Goal: Task Accomplishment & Management: Complete application form

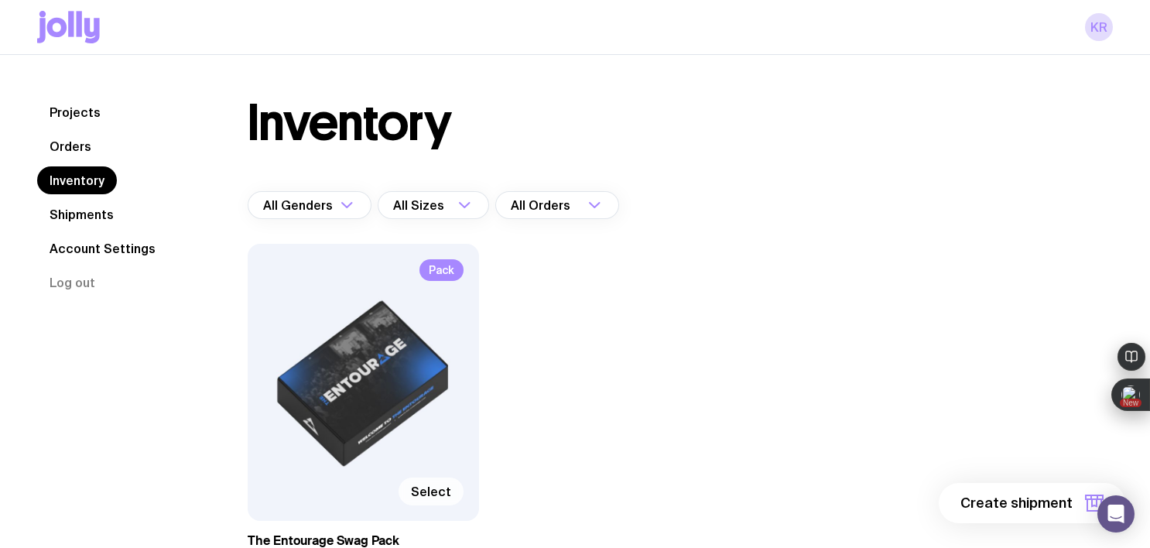
click at [439, 490] on span "Select" at bounding box center [431, 491] width 40 height 15
click at [0, 0] on input "Select" at bounding box center [0, 0] width 0 height 0
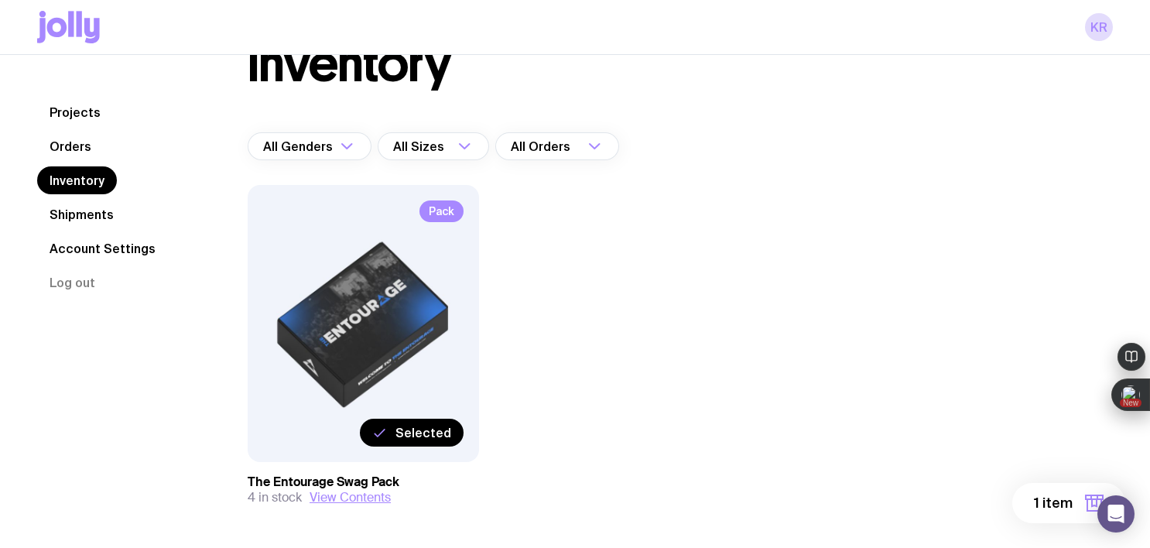
scroll to position [121, 0]
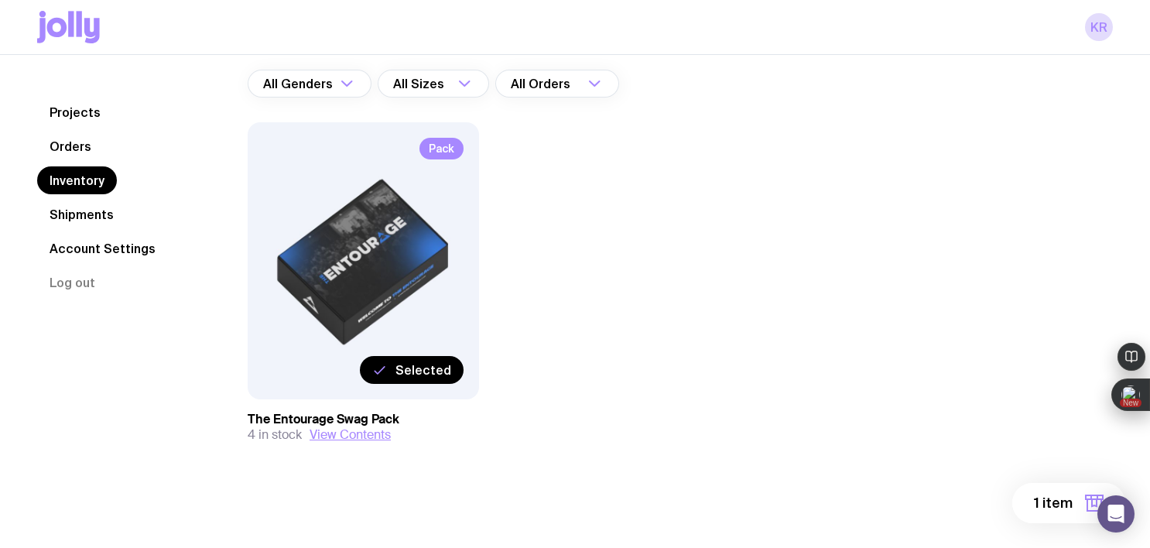
click at [1051, 509] on span "1 item" at bounding box center [1053, 503] width 39 height 19
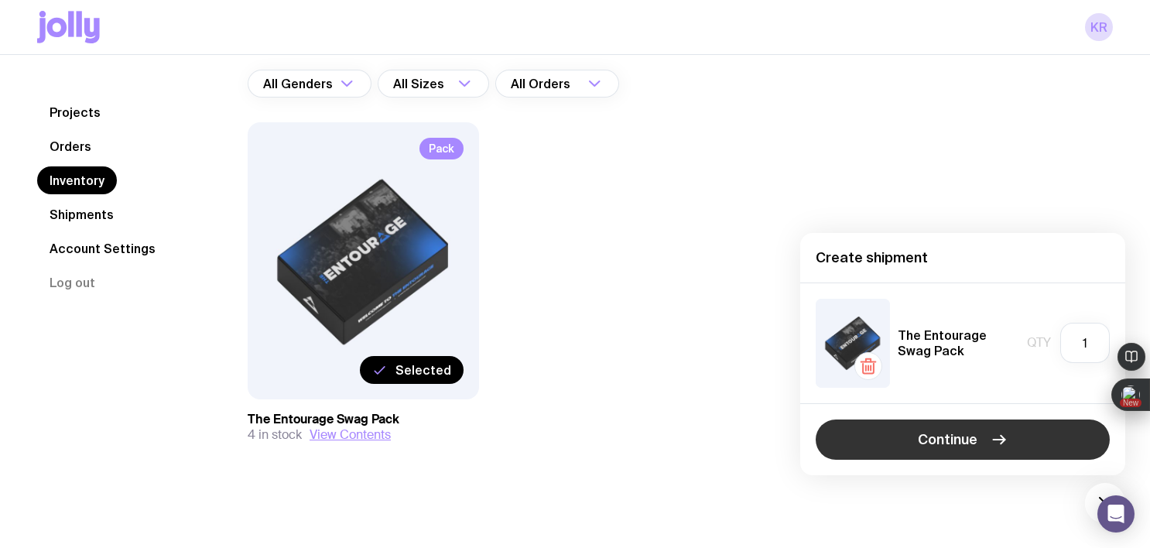
click at [903, 446] on button "Continue" at bounding box center [962, 439] width 294 height 40
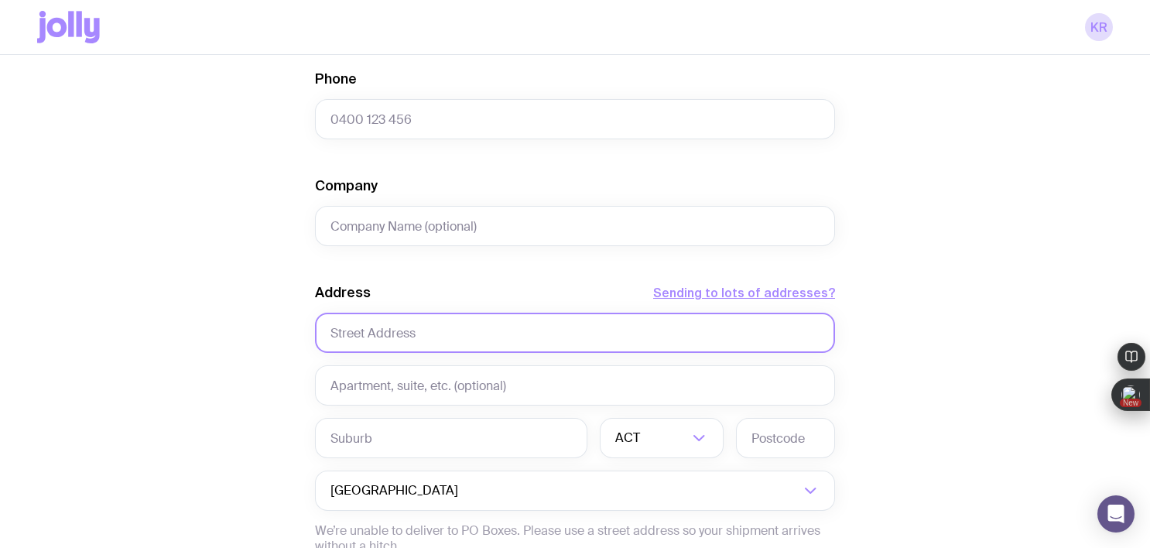
scroll to position [559, 0]
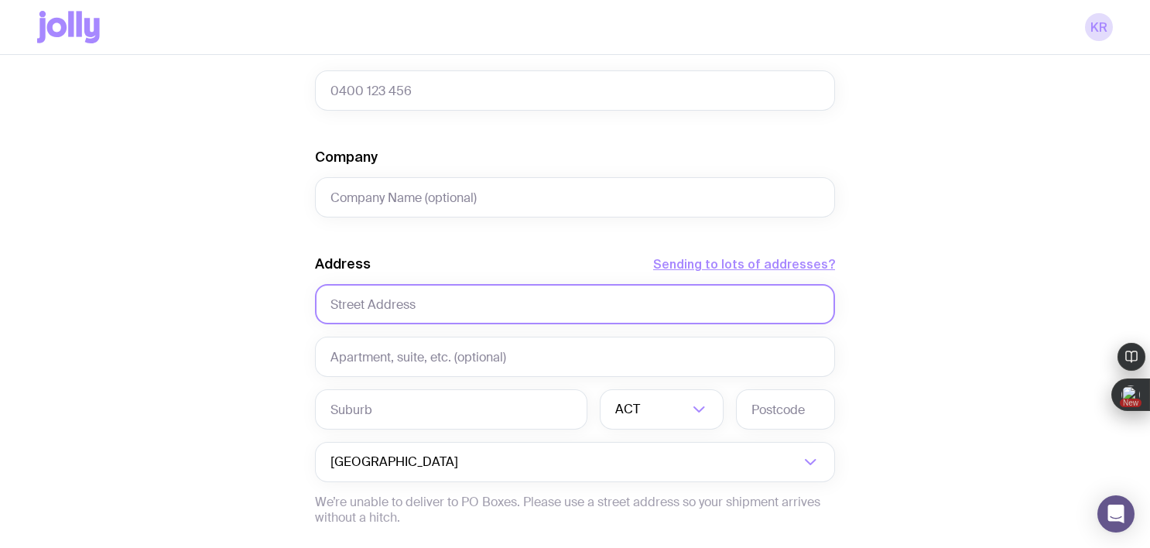
click at [424, 308] on input "text" at bounding box center [575, 304] width 520 height 40
paste input "Shop 3, 1 Edgecliff Road, Woollahra, NSW 2025 Australia"
drag, startPoint x: 376, startPoint y: 306, endPoint x: 323, endPoint y: 305, distance: 53.4
click at [323, 305] on input "Shop 3, 1 Edgecliff Road, Woollahra, NSW 2025 Australia" at bounding box center [575, 304] width 520 height 40
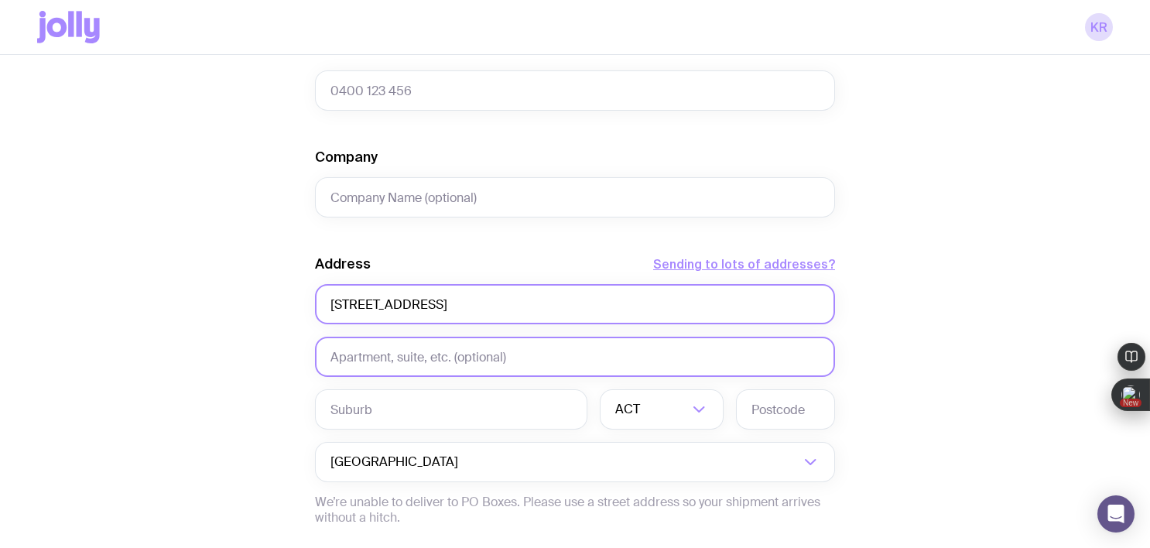
type input "1 Edgecliff Road, Woollahra, NSW 2025 Australia"
click at [346, 356] on input "text" at bounding box center [575, 357] width 520 height 40
paste input "Shop 3, 1 Edgecliff Road, Woollahra, NSW 2025 Australia"
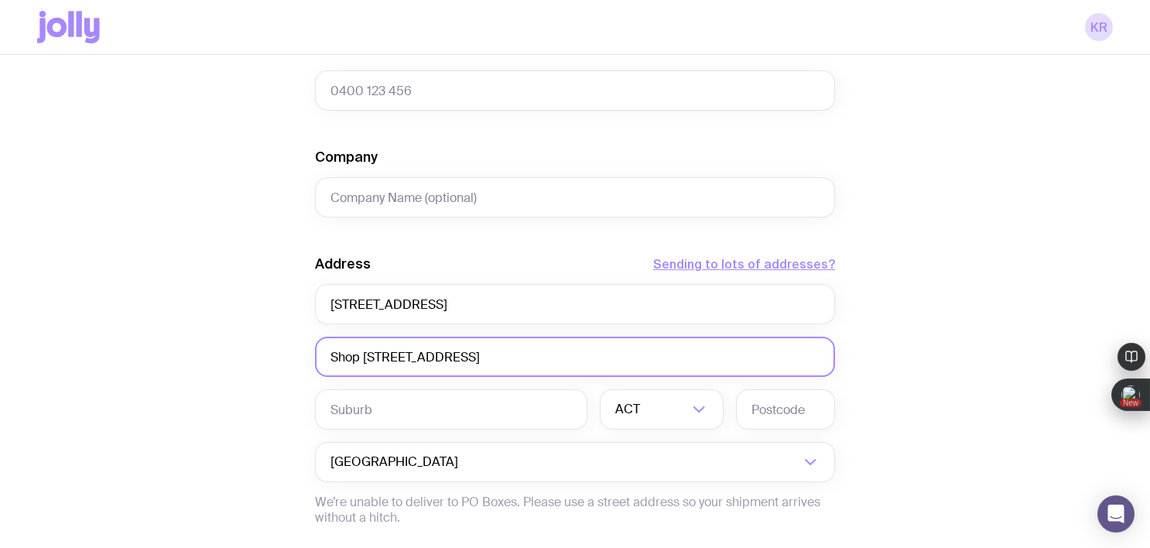
type input "Shop 3, 1 Edgecliff Road, Woollahra, NSW 2025 Australia"
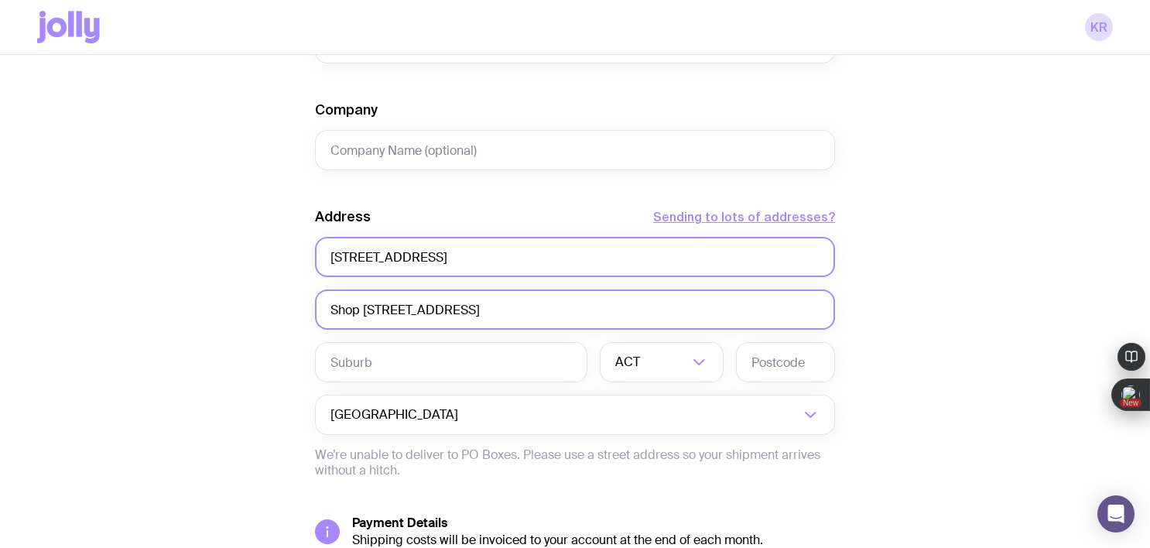
scroll to position [613, 0]
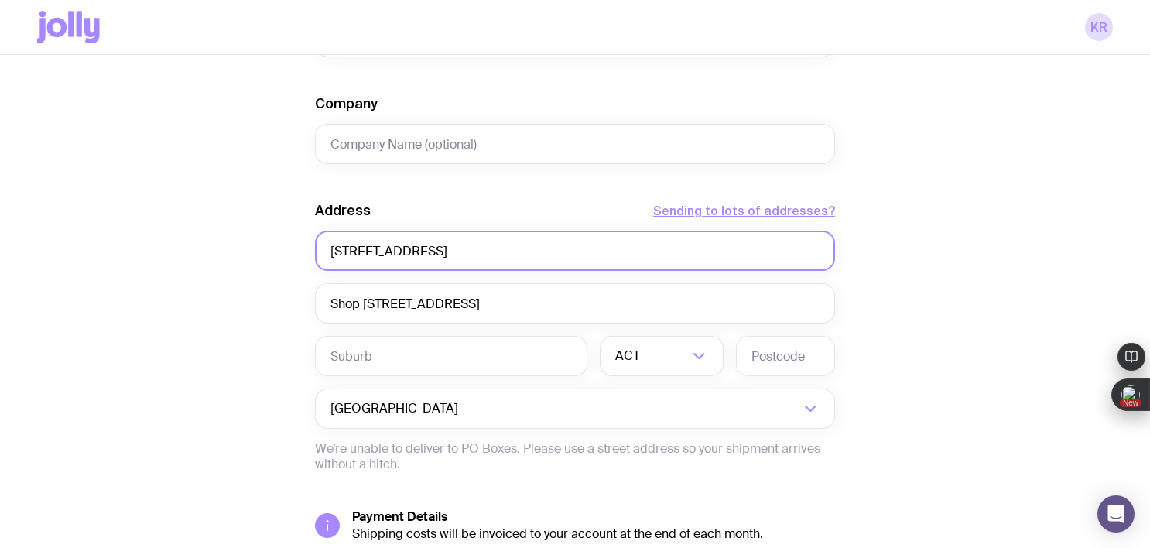
drag, startPoint x: 613, startPoint y: 251, endPoint x: 422, endPoint y: 256, distance: 191.2
click at [422, 256] on input "1 Edgecliff Road, Woollahra, NSW 2025 Australia" at bounding box center [575, 251] width 520 height 40
type input "1 Edgecliff Road"
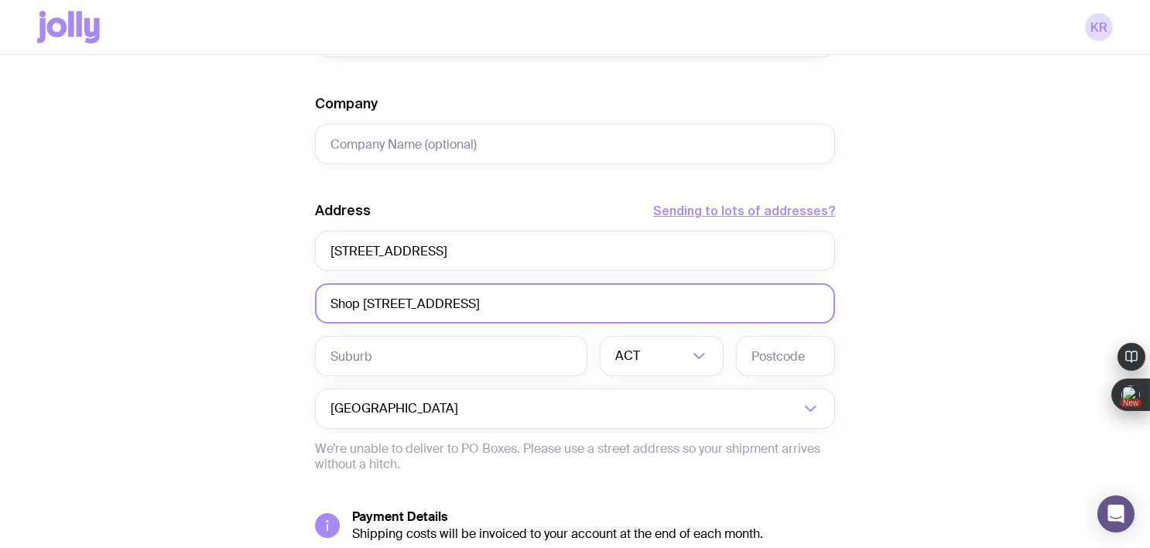
drag, startPoint x: 665, startPoint y: 307, endPoint x: 371, endPoint y: 309, distance: 294.8
click at [371, 309] on input "Shop 3, 1 Edgecliff Road, Woollahra, NSW 2025 Australia" at bounding box center [575, 303] width 520 height 40
type input "Shop 3"
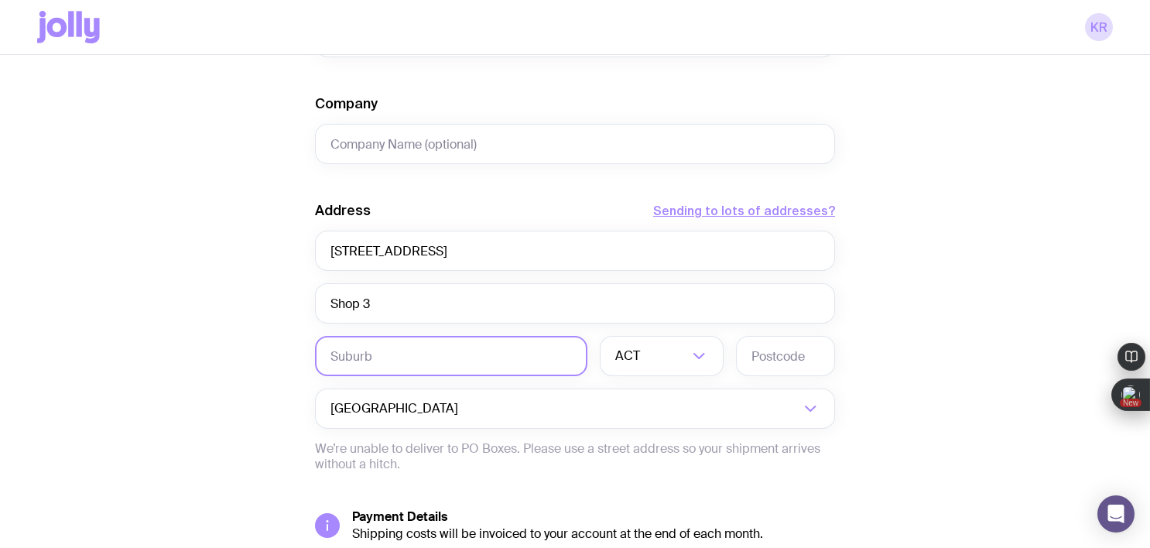
click at [352, 361] on input "text" at bounding box center [451, 356] width 272 height 40
paste input "Shop 3, 1 Edgecliff Road, Woollahra, NSW 2025 Australia"
drag, startPoint x: 396, startPoint y: 359, endPoint x: 303, endPoint y: 362, distance: 92.9
click at [303, 362] on div "Create shipment Shipment details 1 The Entourage Swag Pack First Name Last Name…" at bounding box center [574, 92] width 1075 height 1177
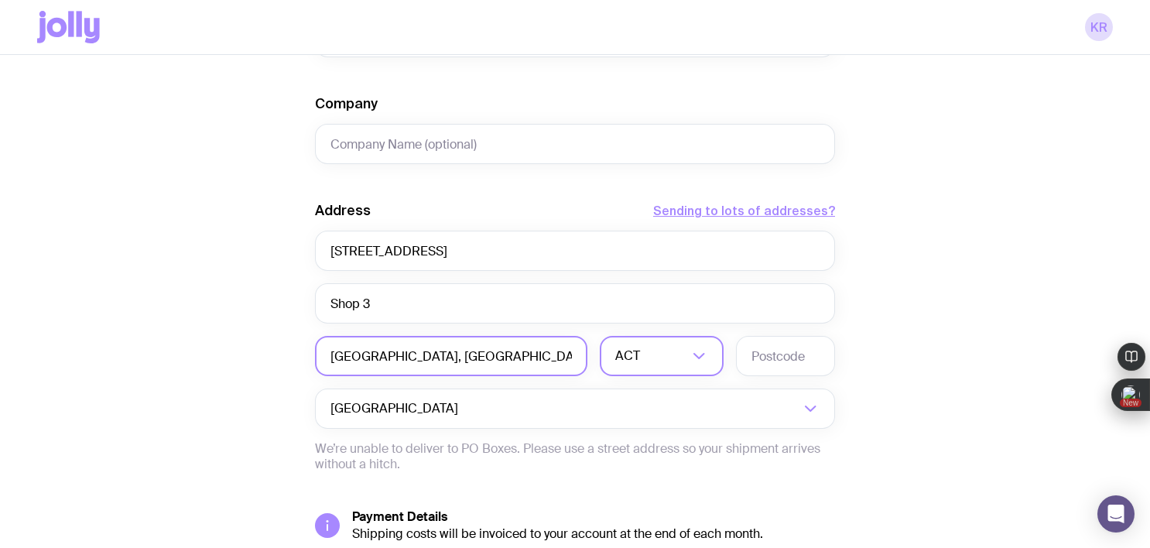
type input "Woollahra, NSW 2025 Australia"
click at [656, 363] on input "Search for option" at bounding box center [665, 356] width 45 height 40
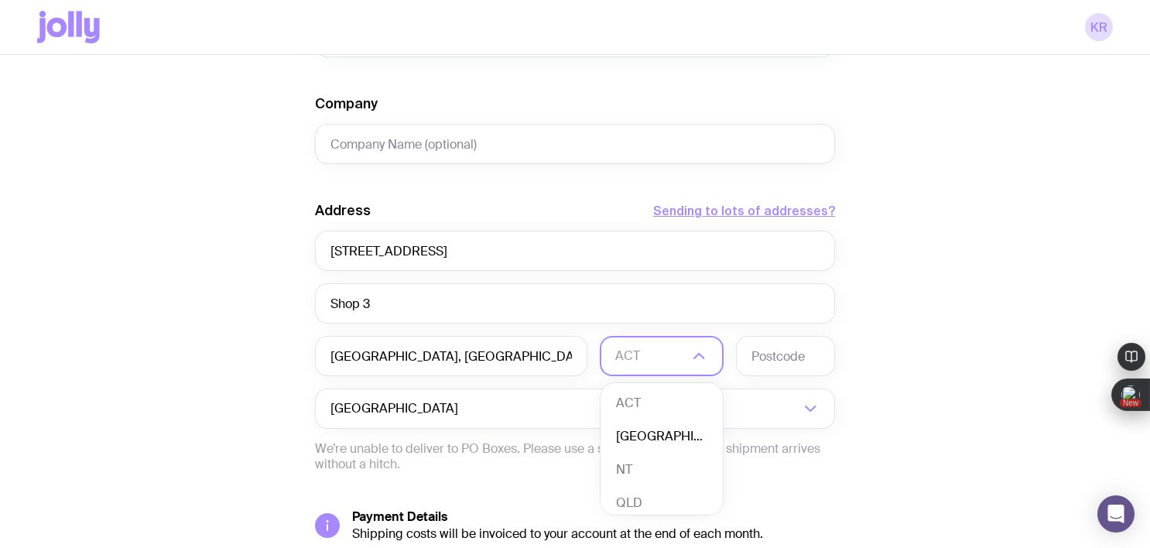
click at [658, 439] on li "NSW" at bounding box center [661, 436] width 122 height 33
click at [788, 363] on input "text" at bounding box center [785, 356] width 99 height 40
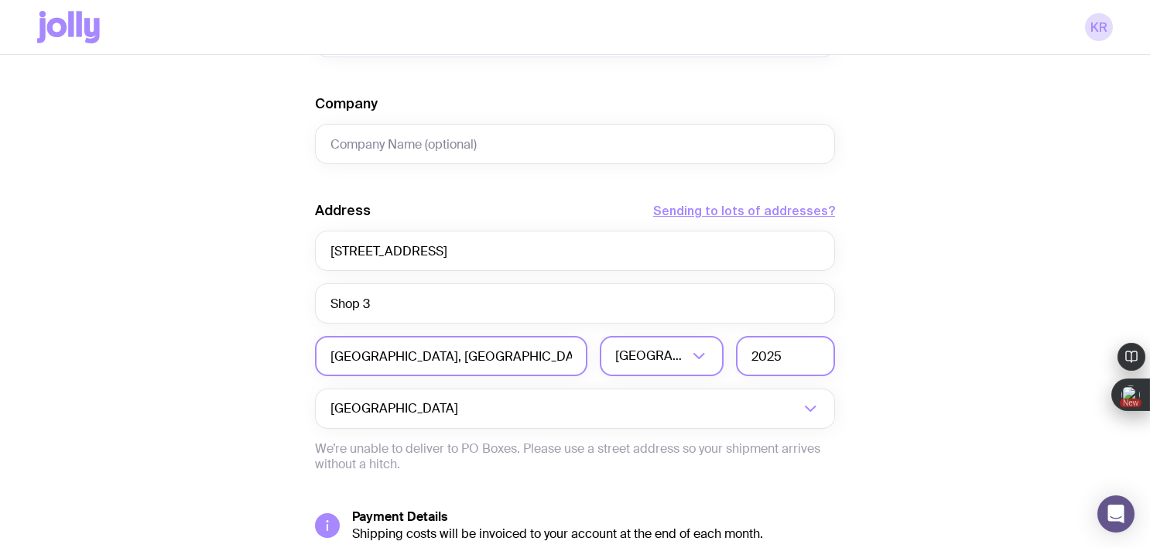
type input "2025"
drag, startPoint x: 524, startPoint y: 357, endPoint x: 388, endPoint y: 361, distance: 135.4
click at [388, 361] on input "Woollahra, NSW 2025 Australia" at bounding box center [451, 356] width 272 height 40
type input "Woollahra"
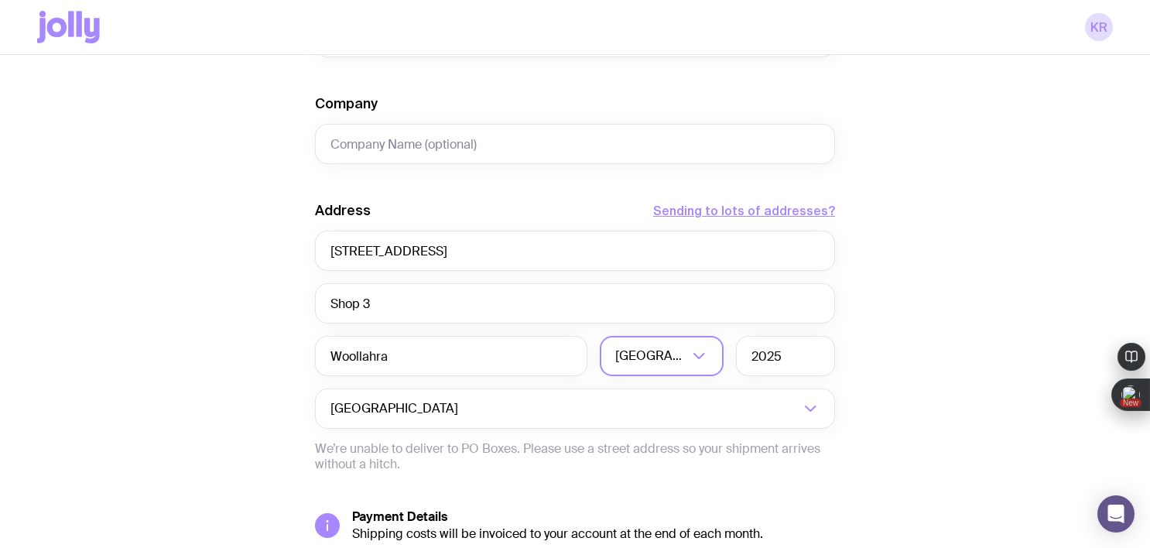
click at [943, 331] on div "Create shipment Shipment details 1 The Entourage Swag Pack First Name Last Name…" at bounding box center [574, 92] width 1075 height 1177
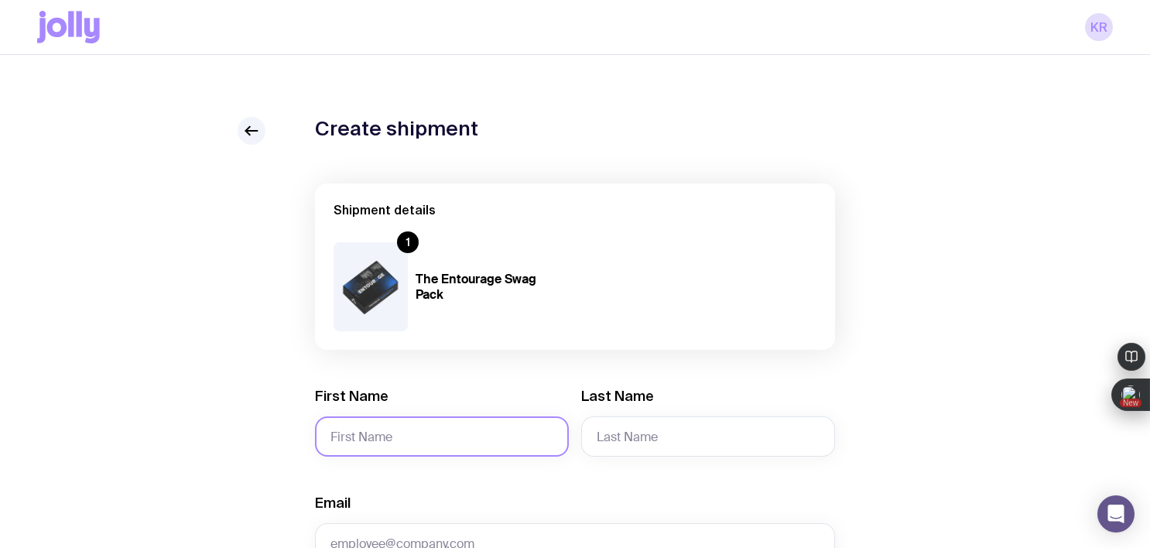
click at [433, 422] on input "First Name" at bounding box center [442, 436] width 254 height 40
paste input "Cathy Alawie"
drag, startPoint x: 420, startPoint y: 438, endPoint x: 367, endPoint y: 440, distance: 52.7
click at [367, 440] on input "Cathy Alawie" at bounding box center [442, 436] width 254 height 40
type input "Cathy"
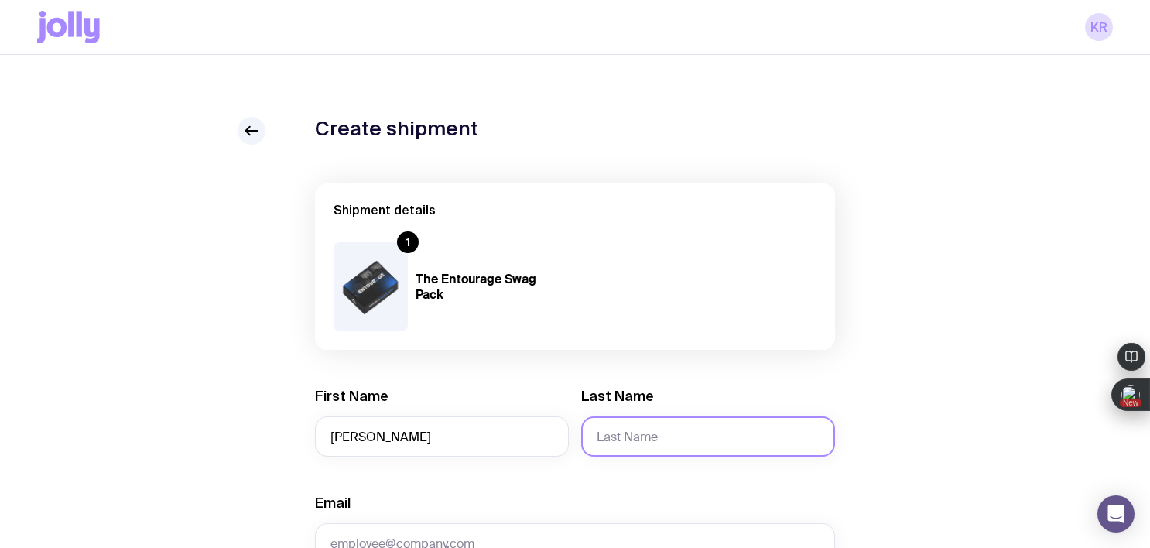
click at [661, 432] on input "Last Name" at bounding box center [708, 436] width 254 height 40
paste input "Cathy Alawie"
drag, startPoint x: 636, startPoint y: 438, endPoint x: 593, endPoint y: 437, distance: 42.6
click at [593, 437] on input "Cathy Alawie" at bounding box center [708, 436] width 254 height 40
type input "Alawie"
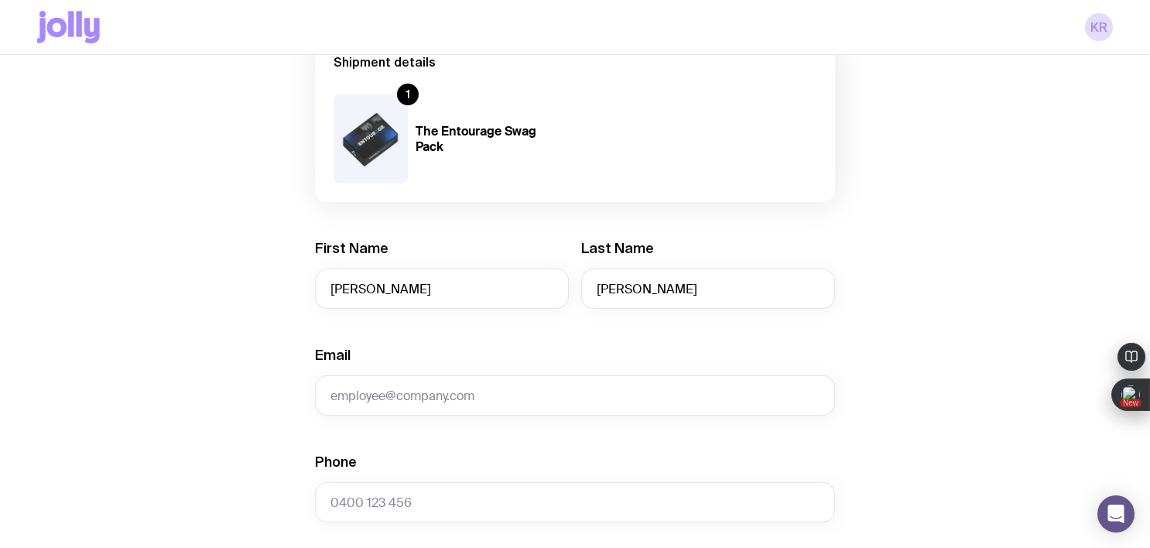
scroll to position [159, 0]
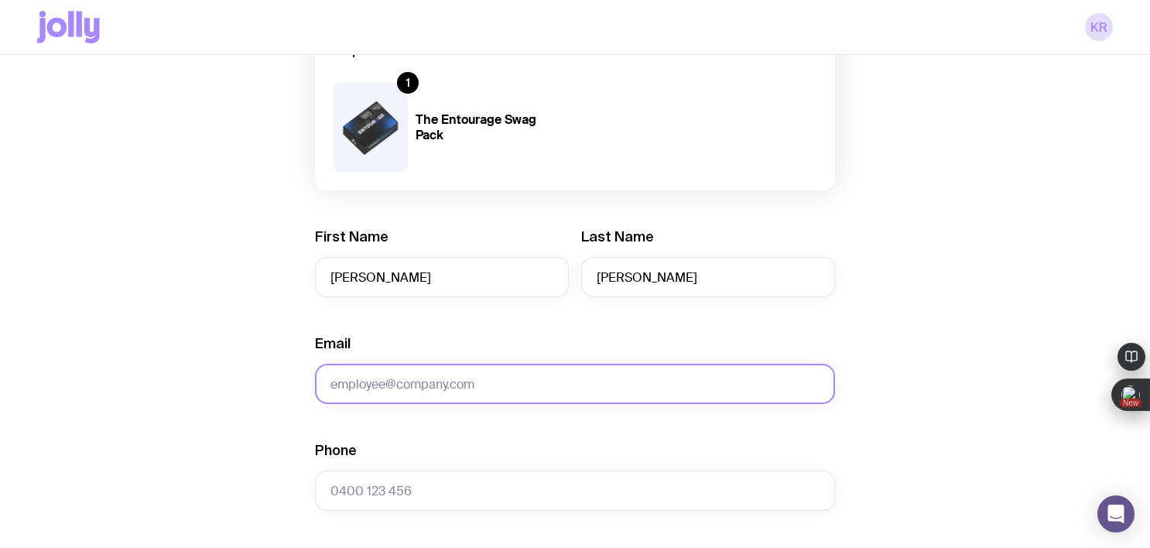
click at [453, 378] on input "Email" at bounding box center [575, 384] width 520 height 40
paste input "cathy@zanecarterarchitects.com.au"
type input "cathy@zanecarterarchitects.com.au"
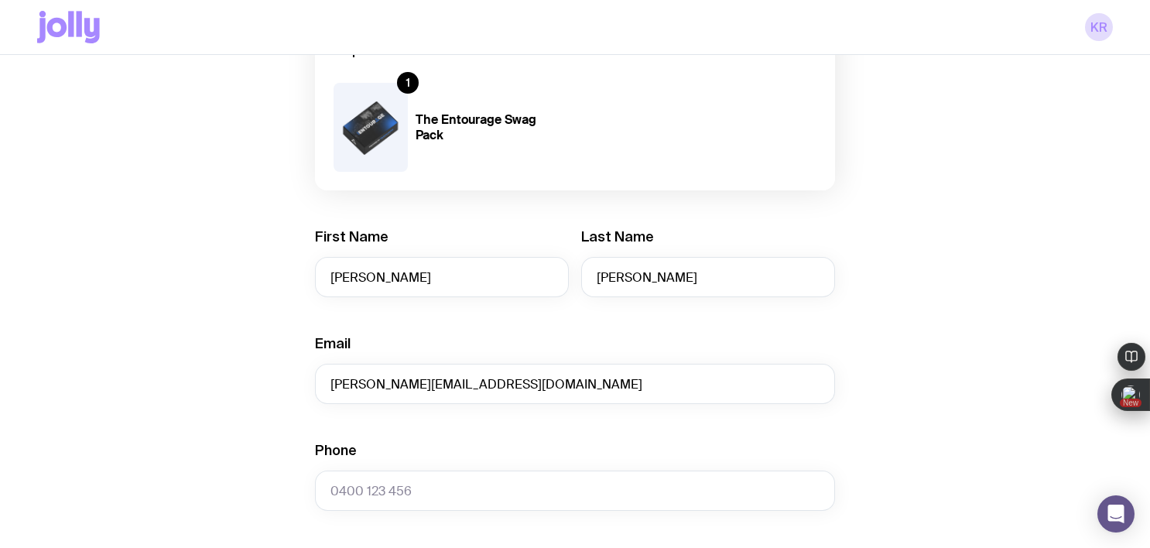
click at [197, 378] on div "Create shipment Shipment details 1 The Entourage Swag Pack First Name Cathy Las…" at bounding box center [574, 545] width 1075 height 1177
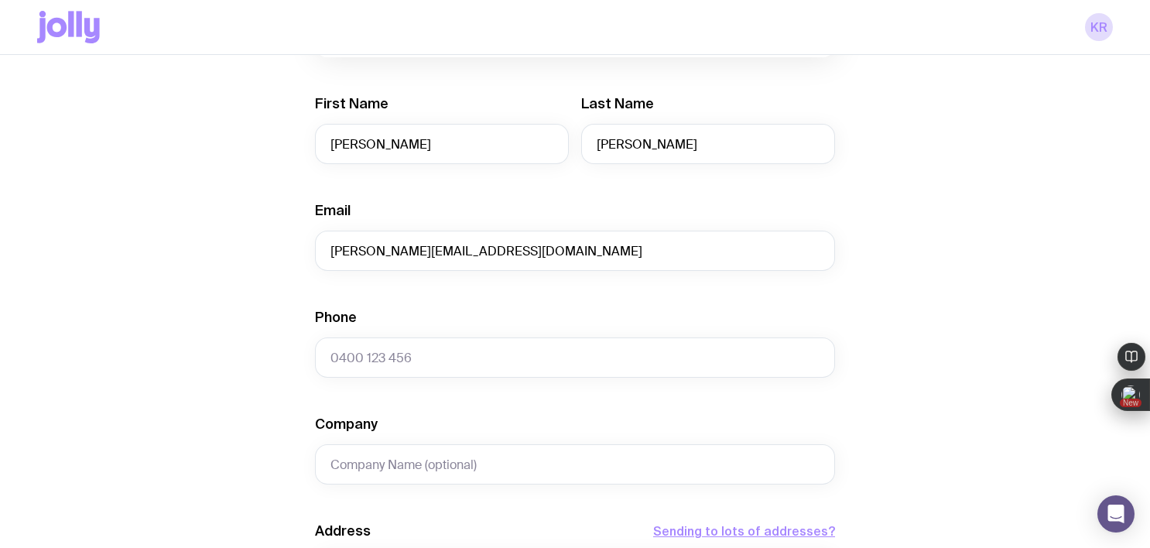
scroll to position [296, 0]
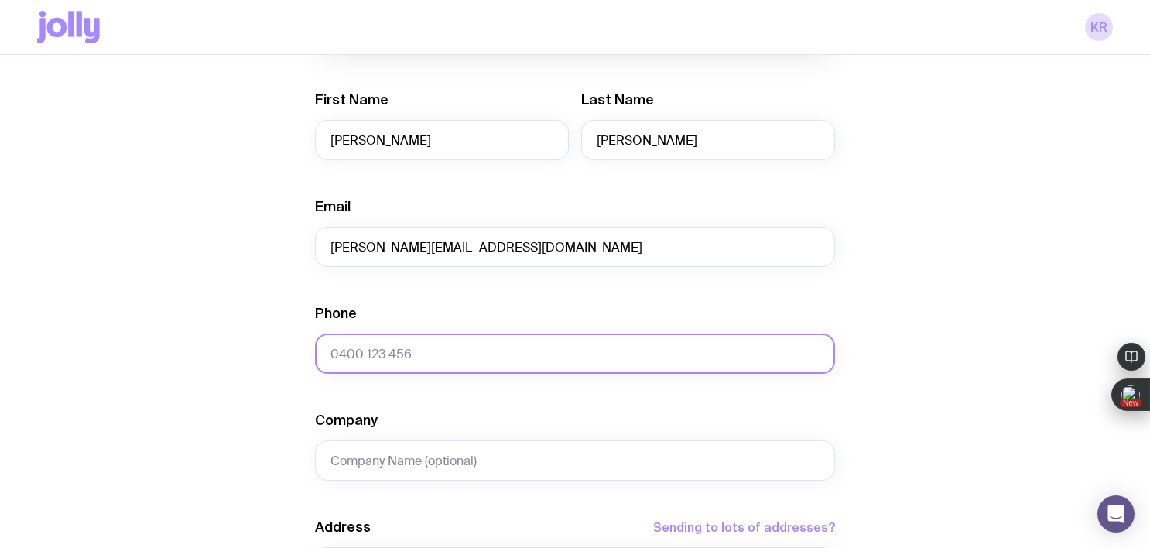
click at [357, 360] on input "Phone" at bounding box center [575, 353] width 520 height 40
paste input "431 675 259"
click at [330, 357] on input "431 675 259" at bounding box center [575, 353] width 520 height 40
type input "0431 675 259"
click at [179, 476] on div "Create shipment Shipment details 1 The Entourage Swag Pack First Name Cathy Las…" at bounding box center [574, 409] width 1075 height 1177
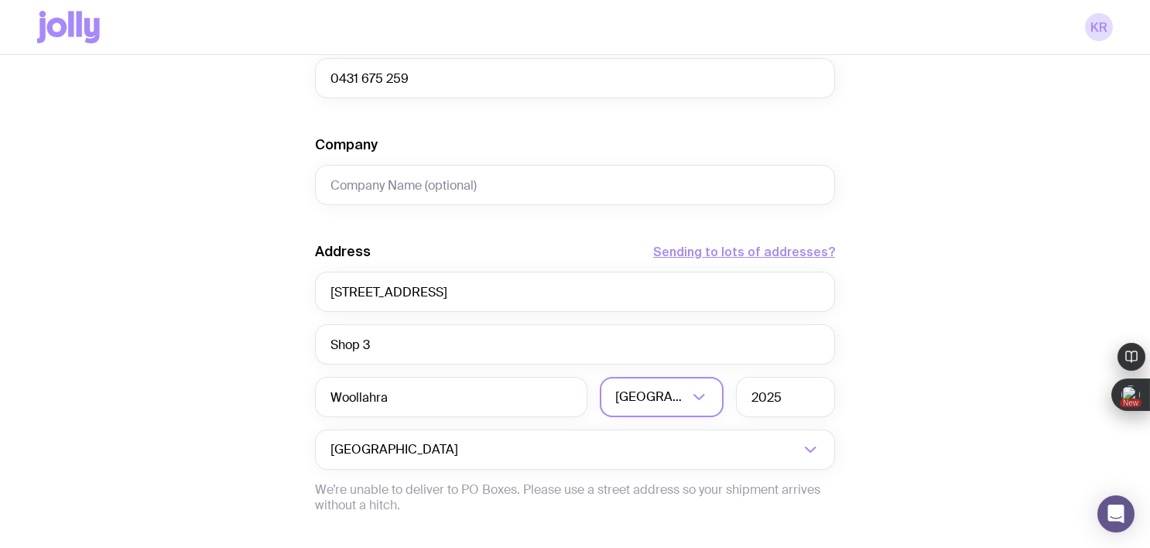
scroll to position [746, 0]
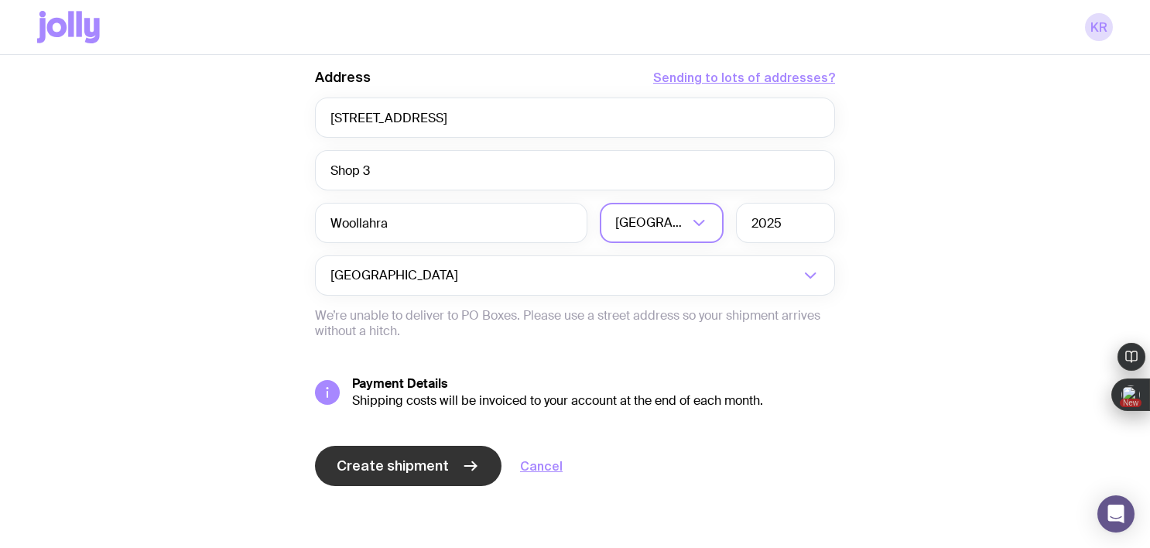
click at [403, 472] on span "Create shipment" at bounding box center [393, 465] width 112 height 19
click at [372, 472] on span "Create shipment" at bounding box center [393, 465] width 112 height 19
click at [351, 460] on span "Create shipment" at bounding box center [393, 465] width 112 height 19
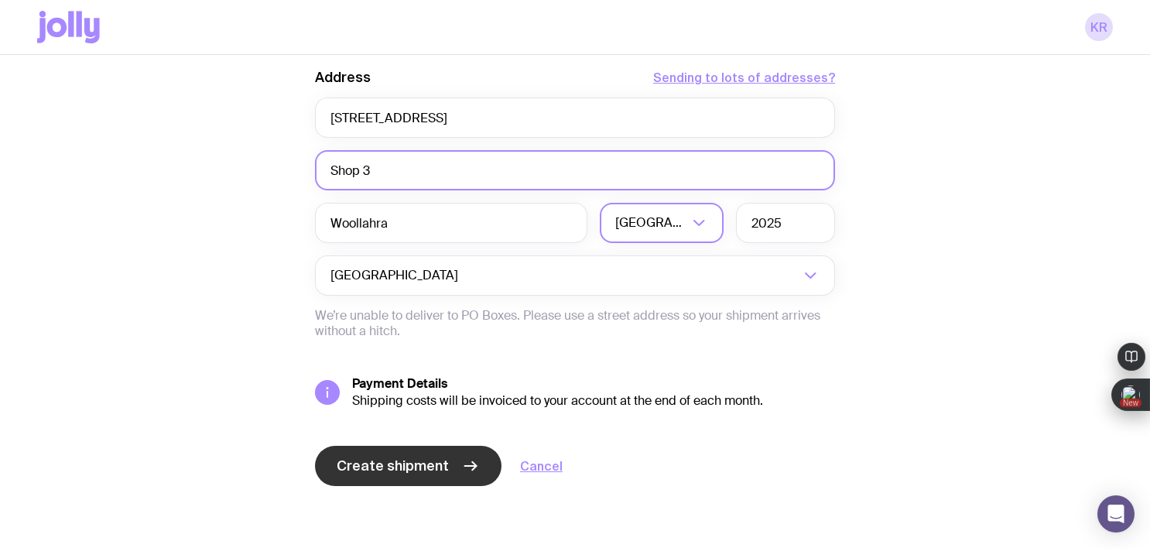
drag, startPoint x: 390, startPoint y: 175, endPoint x: 308, endPoint y: 165, distance: 82.6
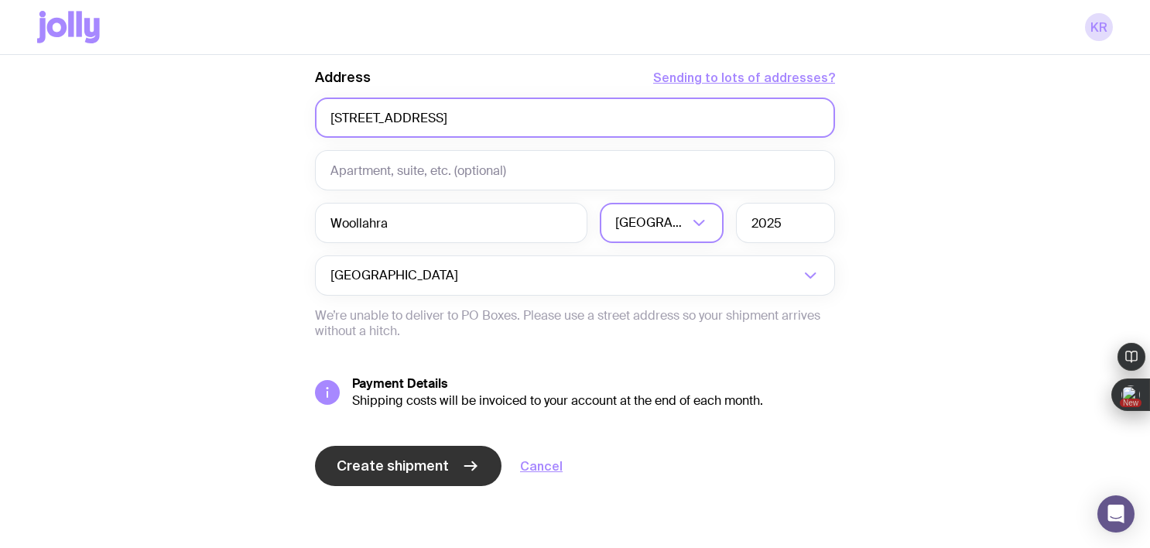
click at [329, 117] on input "1 Edgecliff Road" at bounding box center [575, 117] width 520 height 40
paste input "431 675 259"
type input "431 675 2591 Edgecliff Road"
drag, startPoint x: 505, startPoint y: 121, endPoint x: 308, endPoint y: 123, distance: 197.3
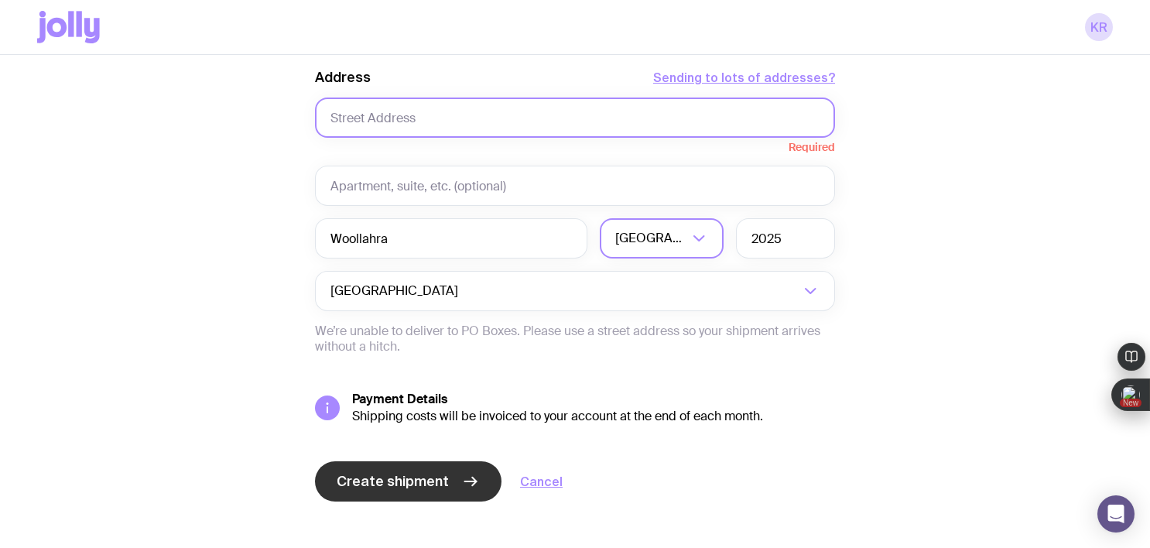
paste input "Shop 3, 1 Edgecliff Road"
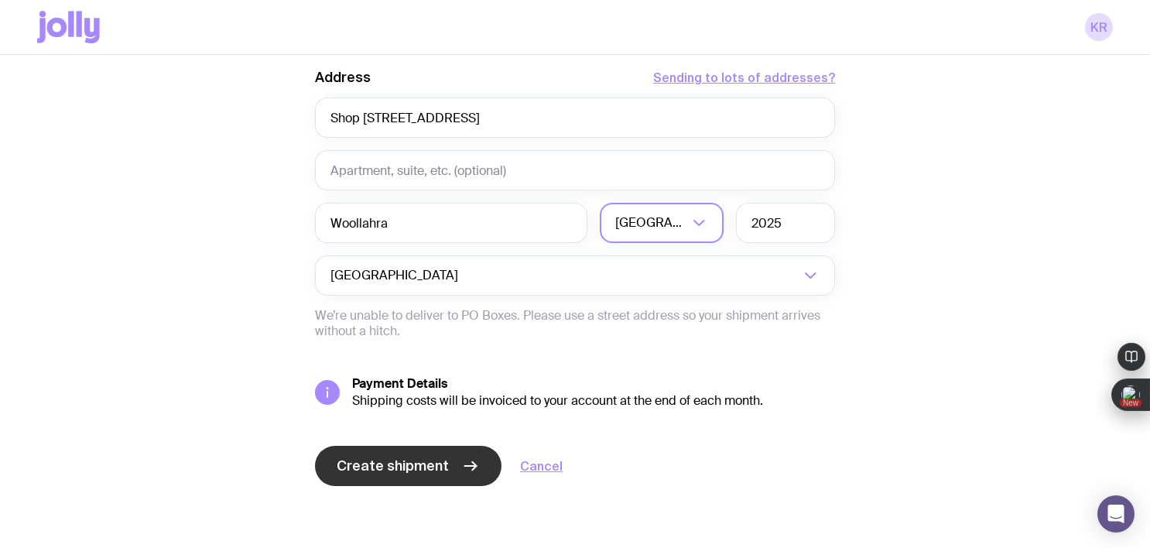
click at [405, 467] on span "Create shipment" at bounding box center [393, 465] width 112 height 19
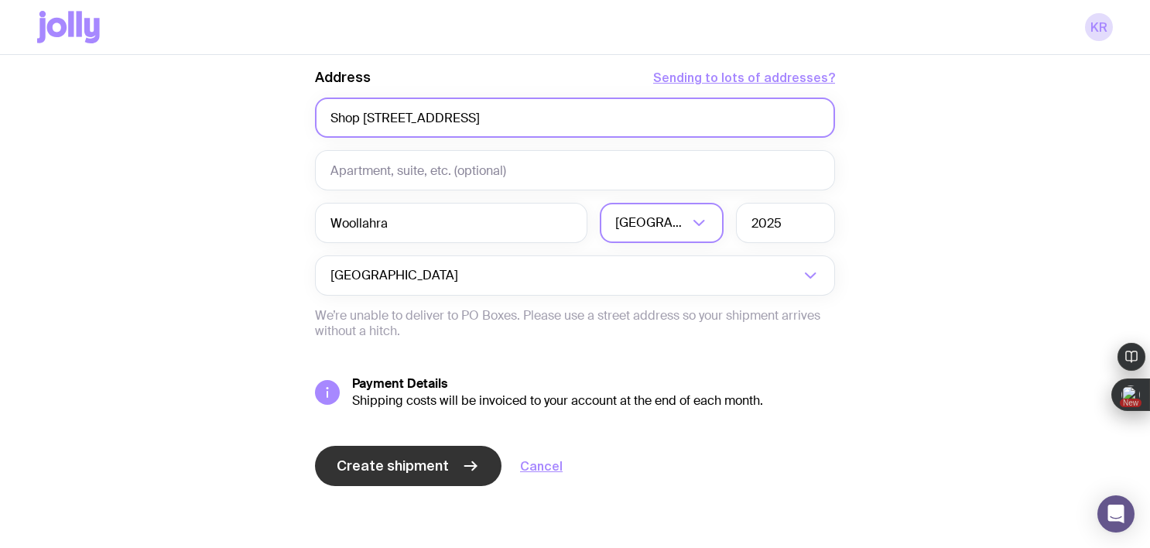
drag, startPoint x: 363, startPoint y: 121, endPoint x: 301, endPoint y: 125, distance: 62.0
type input "3, 1 Edgecliff Road"
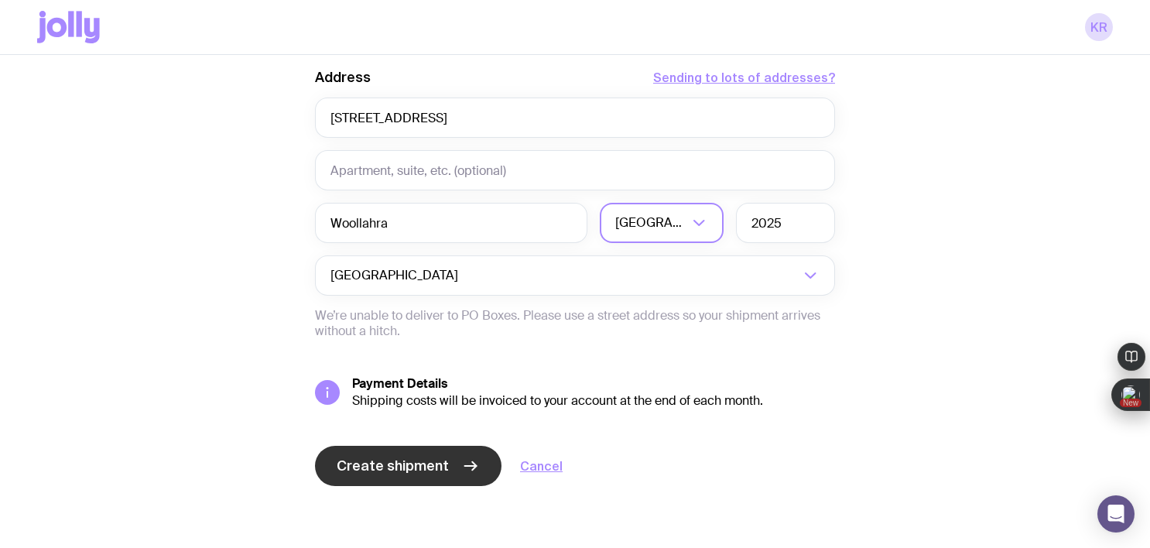
click at [370, 469] on span "Create shipment" at bounding box center [393, 465] width 112 height 19
click at [360, 463] on span "Create shipment" at bounding box center [393, 465] width 112 height 19
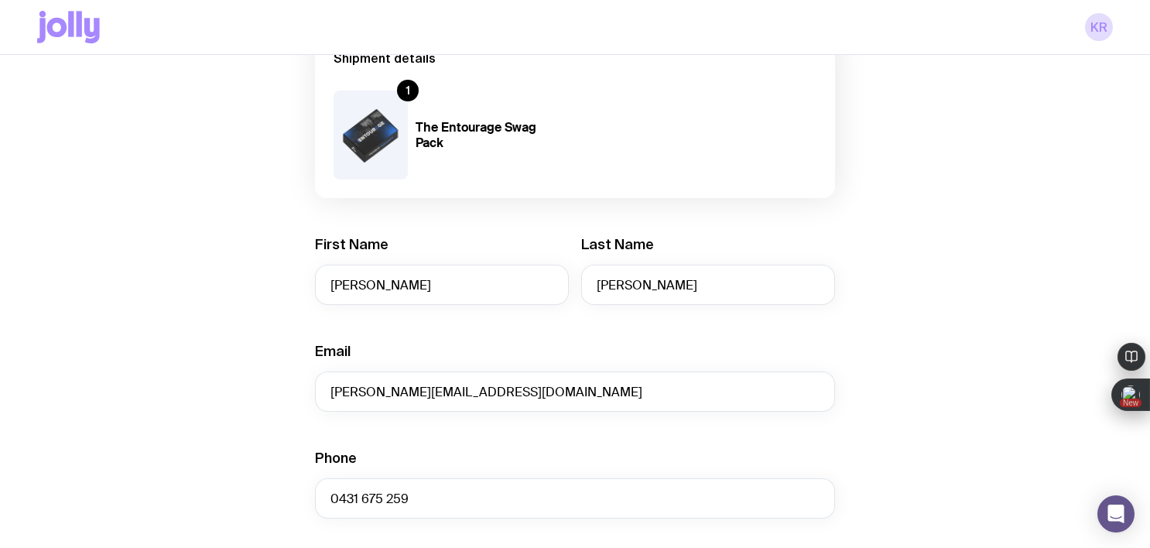
scroll to position [0, 0]
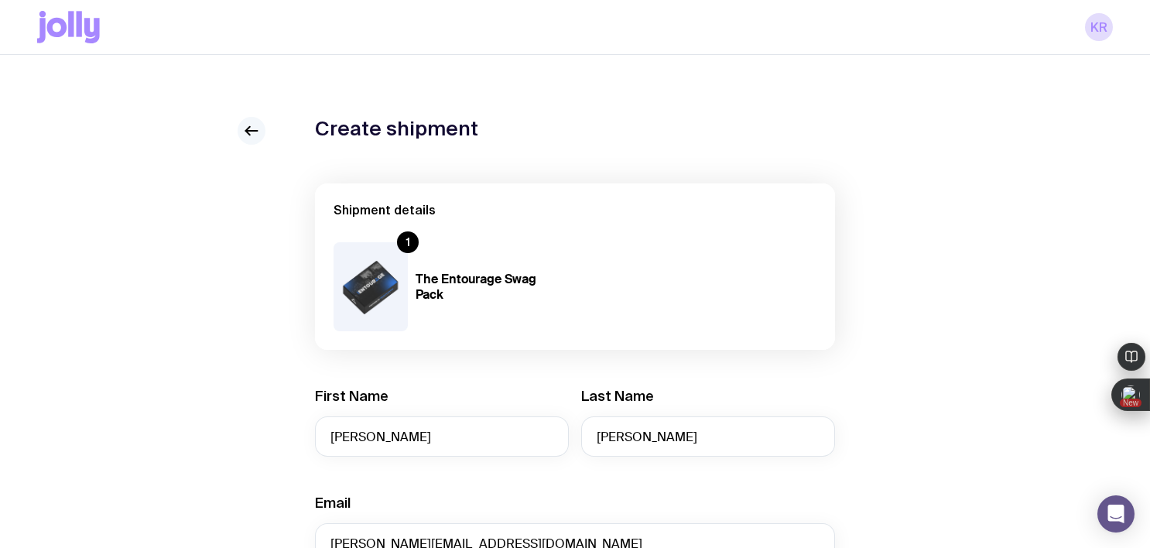
click at [245, 123] on icon at bounding box center [251, 130] width 19 height 19
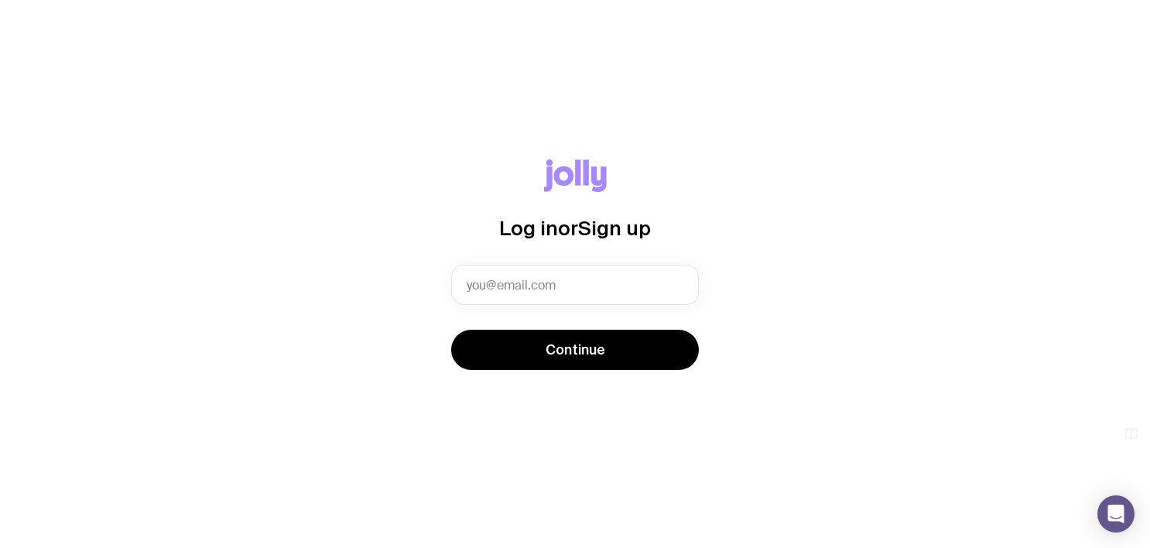
type input "[EMAIL_ADDRESS][DOMAIN_NAME]"
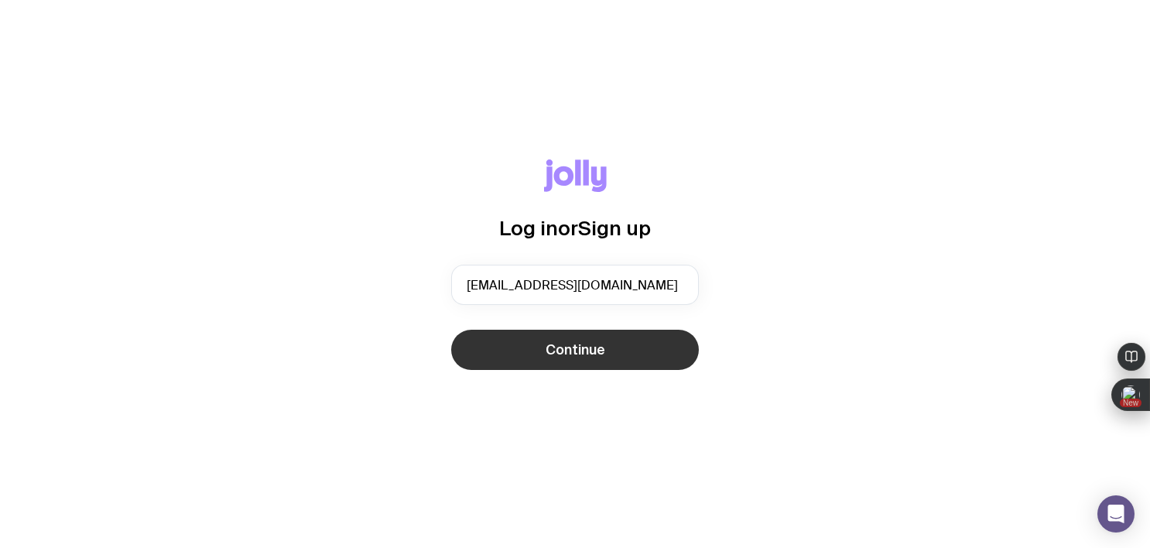
click at [477, 356] on button "Continue" at bounding box center [575, 350] width 248 height 40
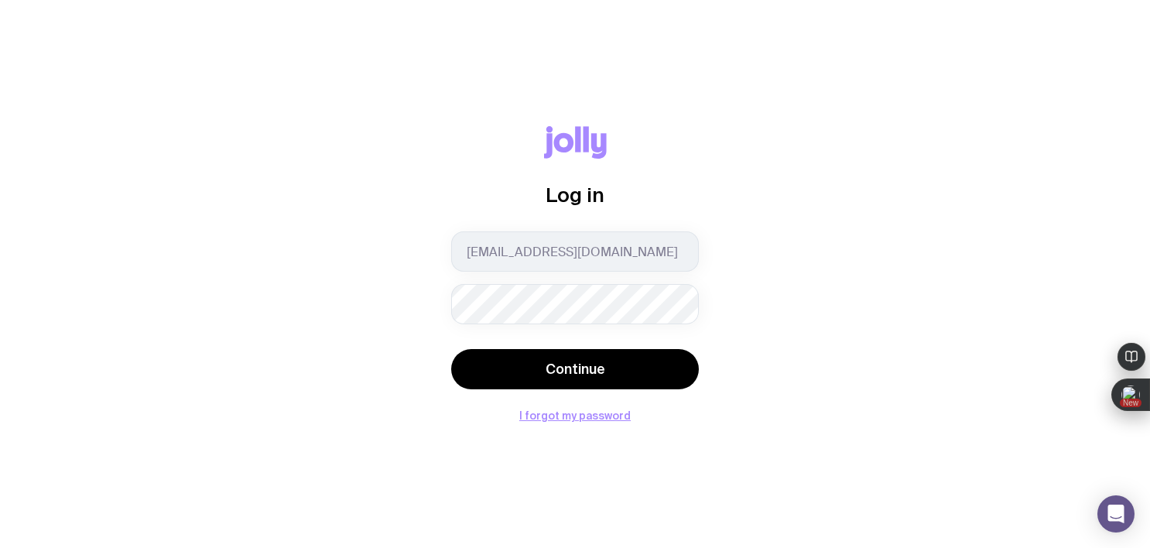
click at [477, 356] on button "Continue" at bounding box center [575, 369] width 248 height 40
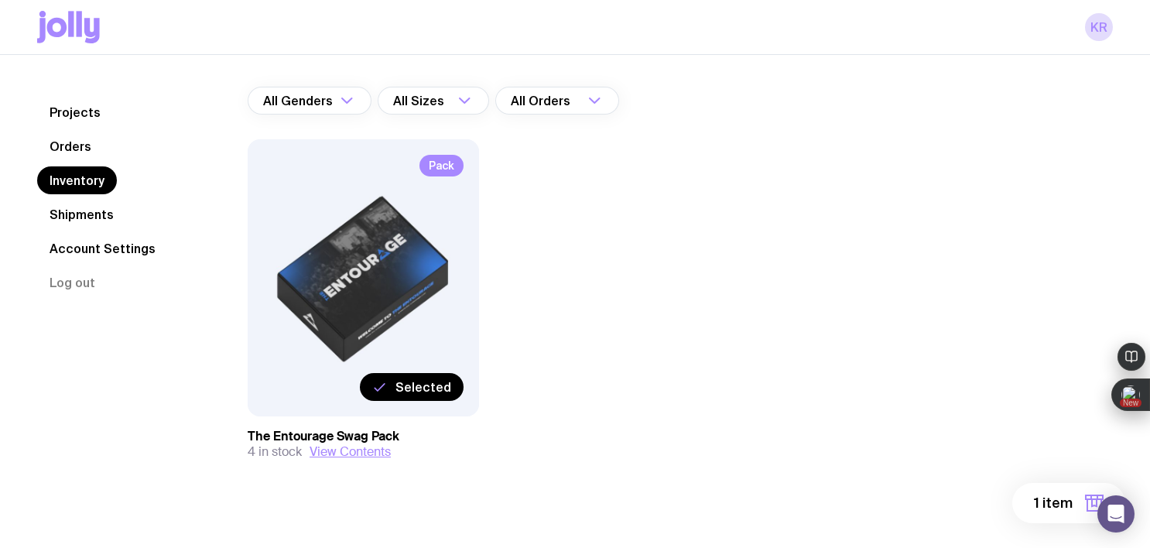
scroll to position [105, 0]
click at [91, 214] on link "Shipments" at bounding box center [81, 214] width 89 height 28
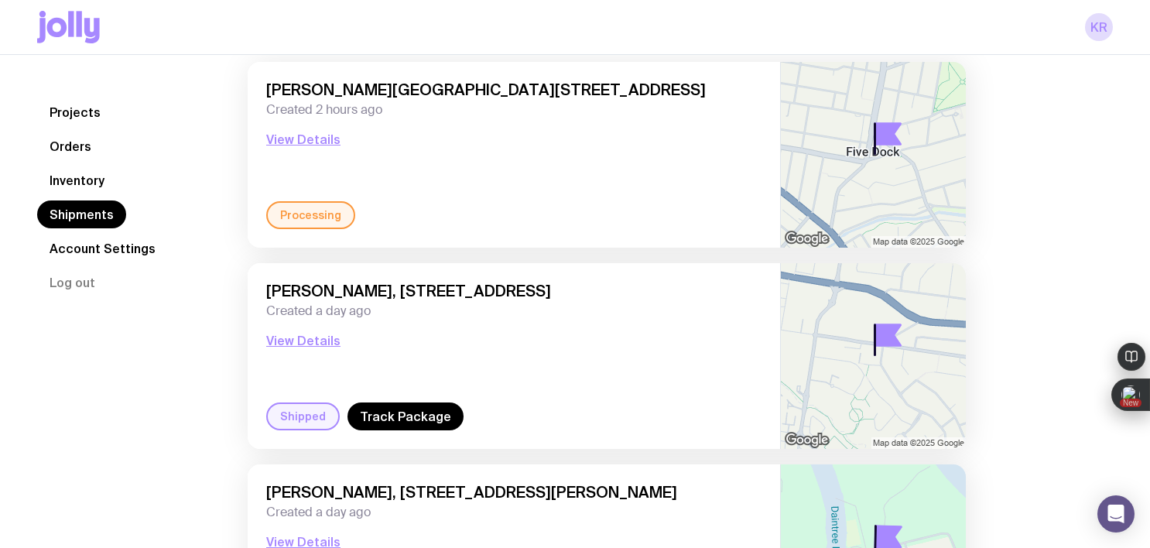
scroll to position [16, 0]
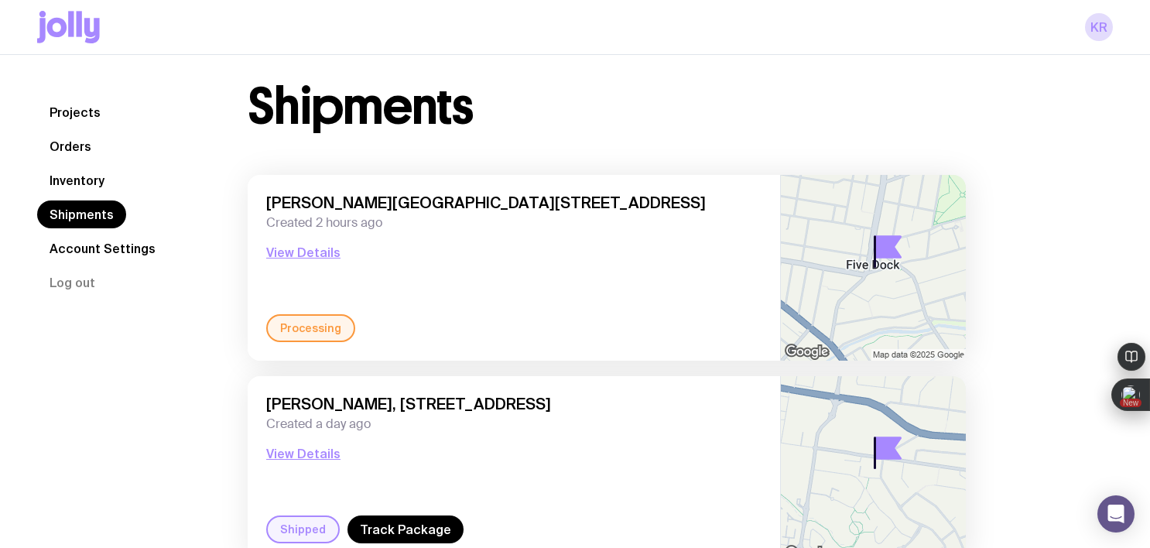
click at [84, 179] on link "Inventory" at bounding box center [77, 180] width 80 height 28
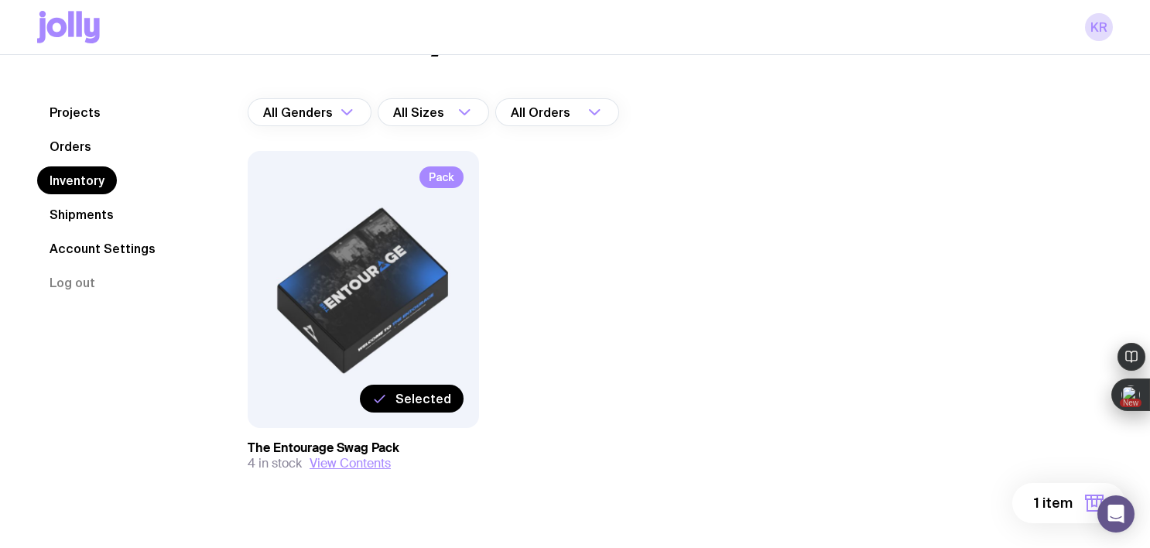
scroll to position [98, 0]
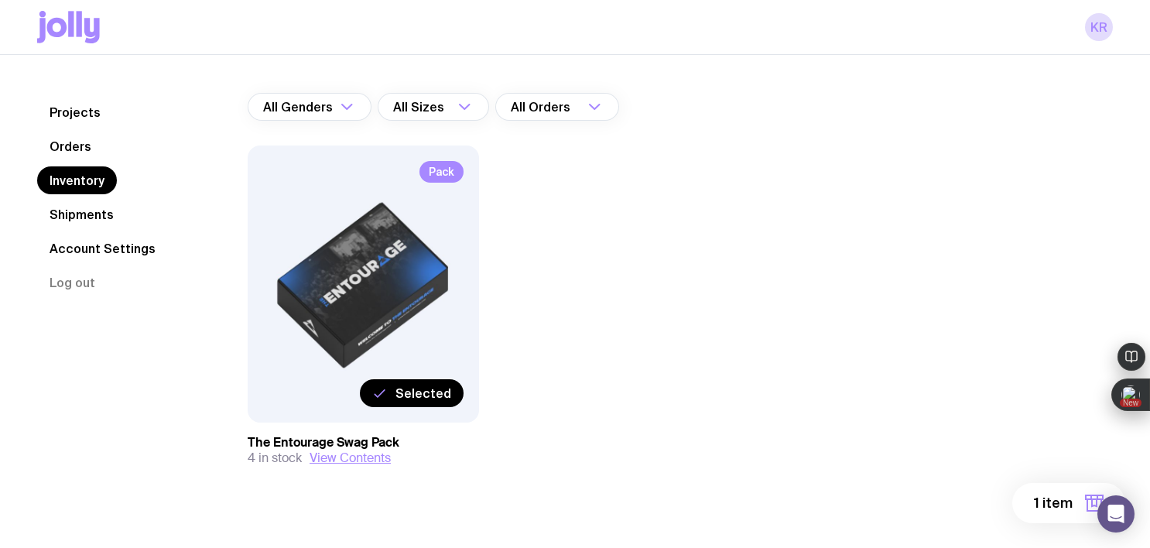
click at [423, 398] on span "Selected" at bounding box center [423, 392] width 56 height 15
click at [0, 0] on input "Selected" at bounding box center [0, 0] width 0 height 0
click at [450, 394] on span "Select" at bounding box center [431, 392] width 40 height 15
click at [0, 0] on input "Select" at bounding box center [0, 0] width 0 height 0
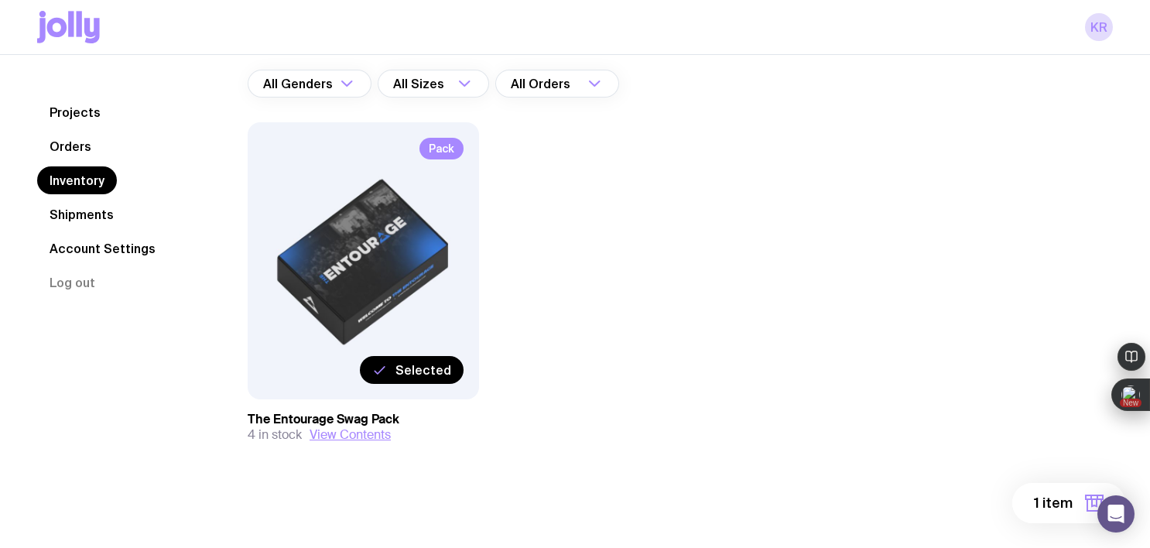
click at [1035, 502] on span "1 item" at bounding box center [1053, 503] width 39 height 19
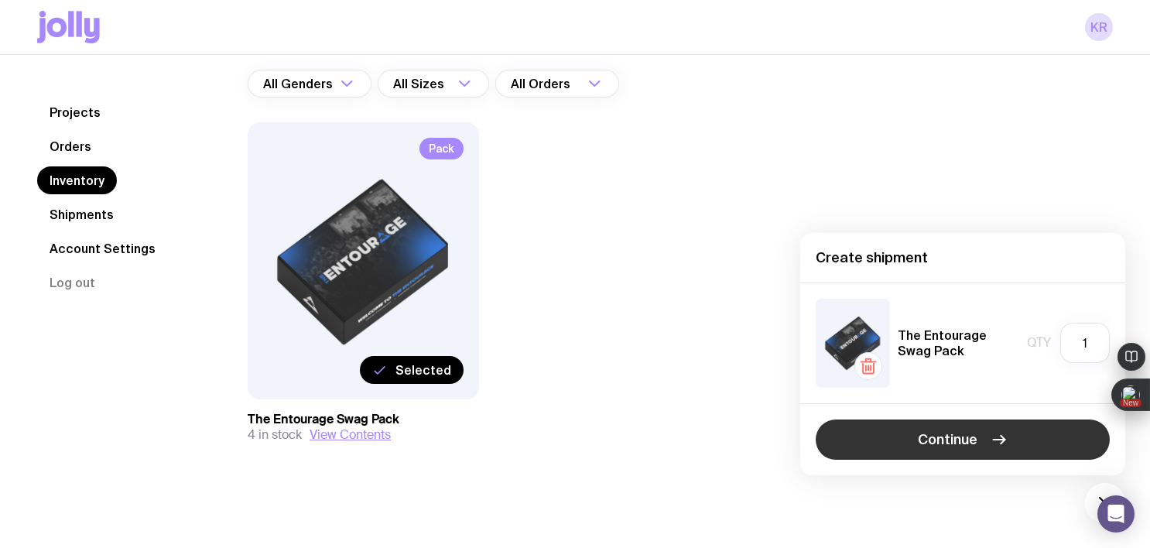
click at [895, 441] on button "Continue" at bounding box center [962, 439] width 294 height 40
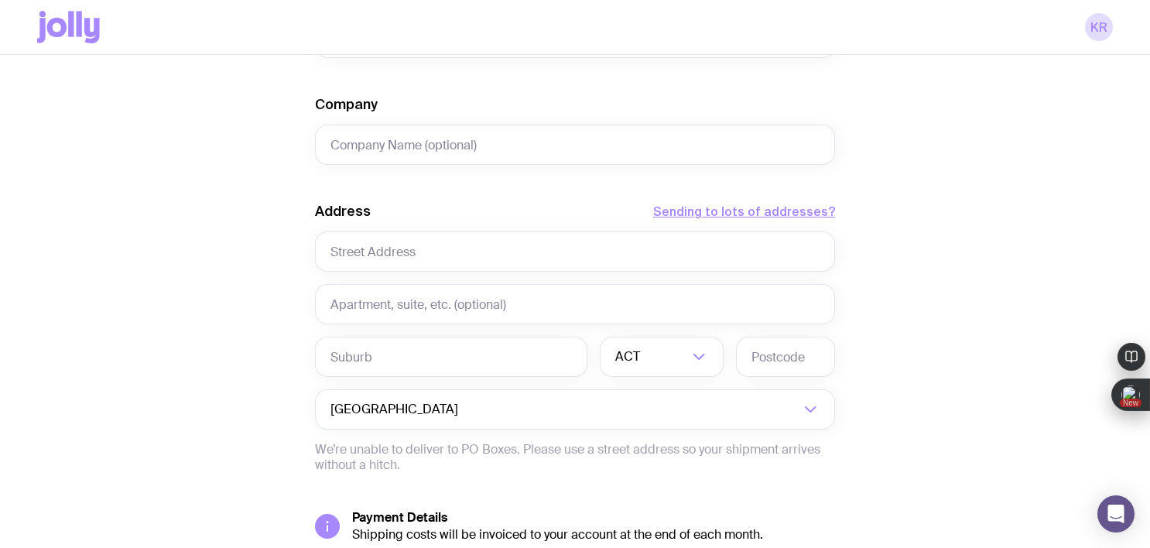
scroll to position [616, 0]
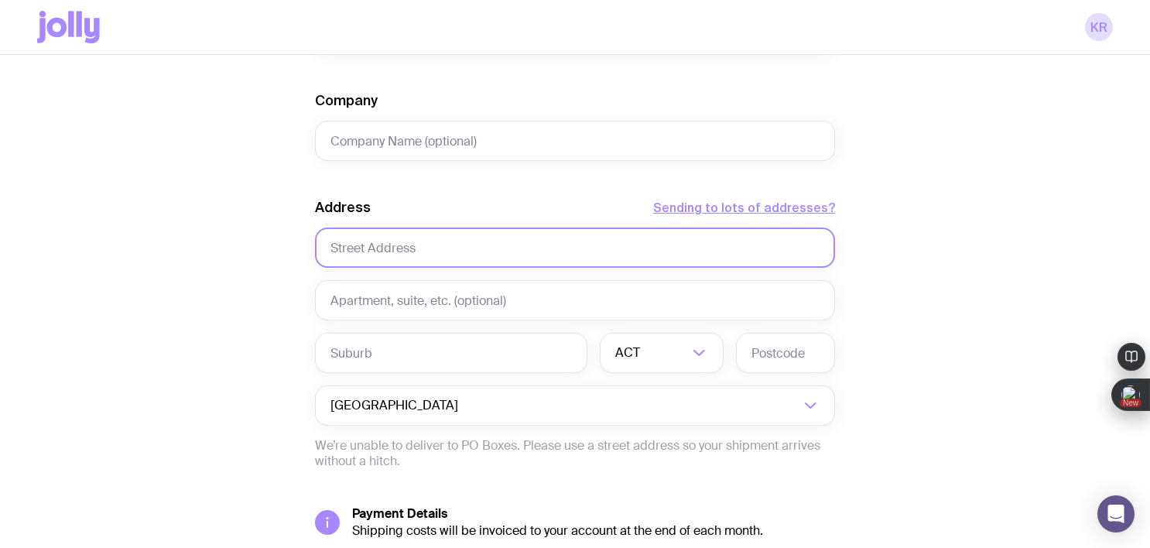
click at [407, 251] on input "text" at bounding box center [575, 247] width 520 height 40
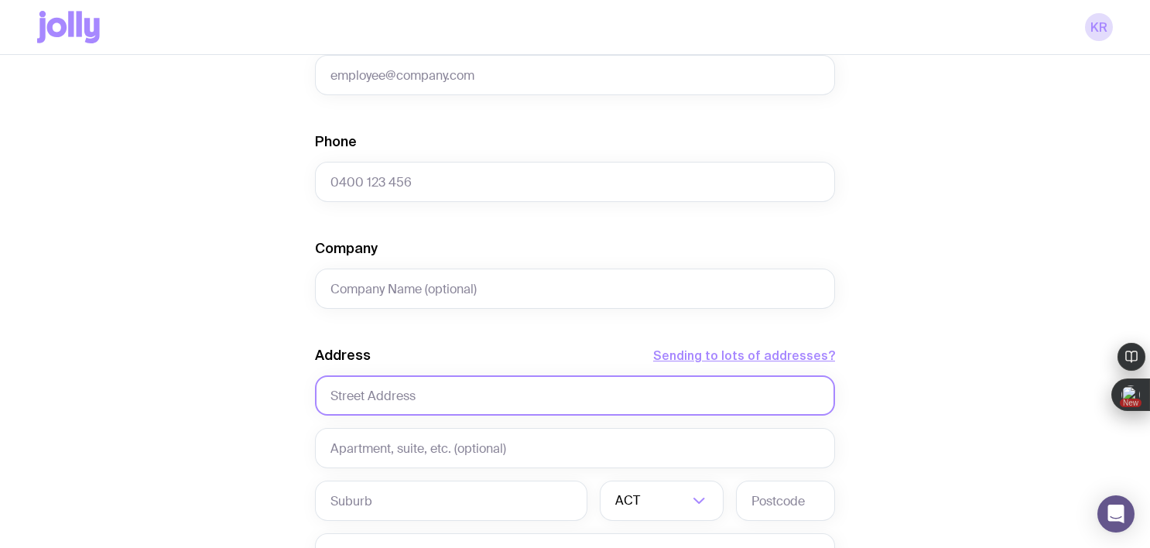
scroll to position [499, 0]
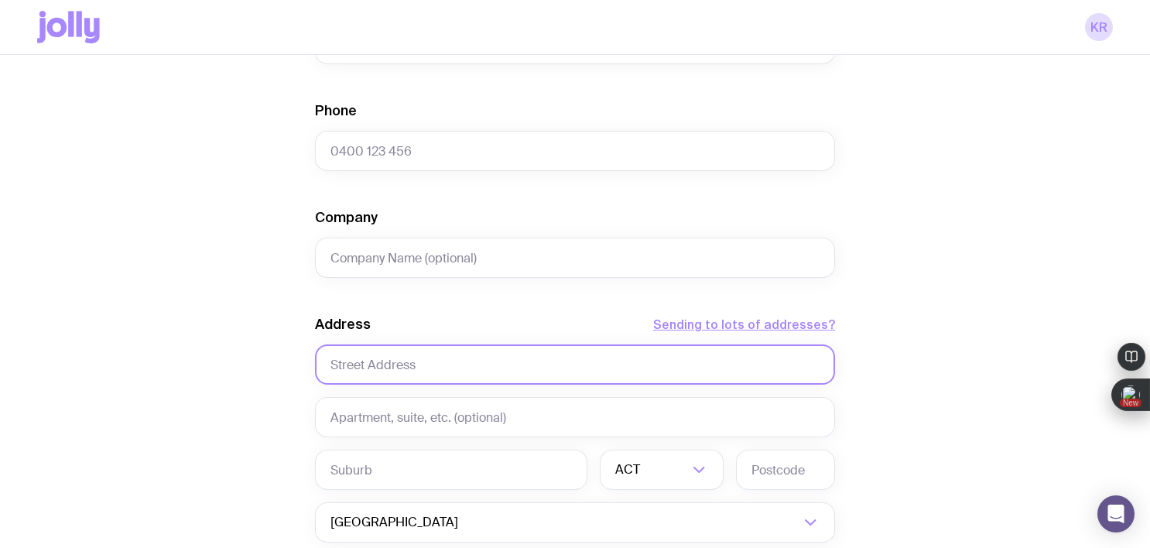
paste input "Shop 3, 1 Edgecliff Road, Woollahra, NSW 2025 Australia"
drag, startPoint x: 467, startPoint y: 368, endPoint x: 662, endPoint y: 366, distance: 195.0
click at [662, 366] on input "Shop 3, 1 Edgecliff Road, Woollahra, NSW 2025 Australia" at bounding box center [575, 364] width 520 height 40
type input "Shop 3, 1 Edgecliff Road"
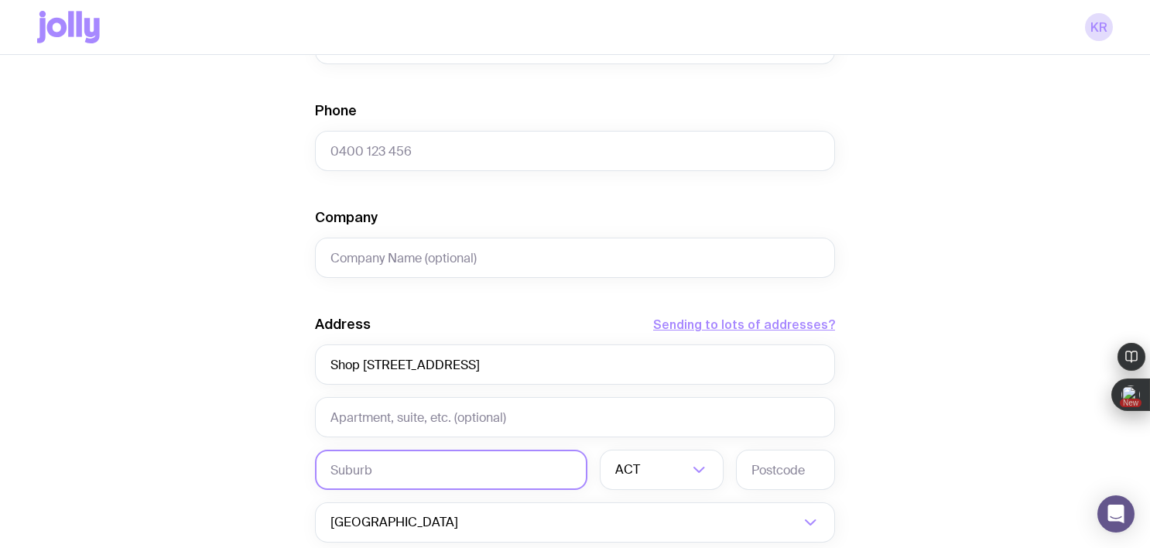
click at [371, 467] on input "text" at bounding box center [451, 470] width 272 height 40
paste input "Shop 3, 1 Edgecliff Road, Woollahra, NSW 2025 Australia"
drag, startPoint x: 398, startPoint y: 472, endPoint x: 316, endPoint y: 470, distance: 82.0
click at [316, 470] on input "Shop 3, 1 Edgecliff Road, Woollahra, NSW 2025 Australia" at bounding box center [451, 470] width 272 height 40
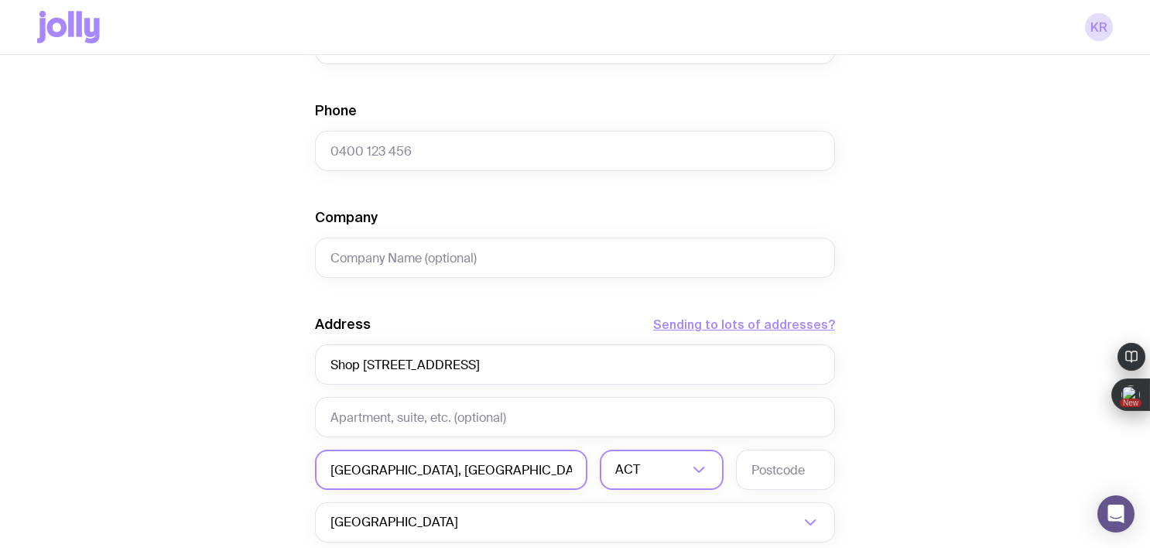
type input "Woollahra, NSW 2025 Australia"
click at [648, 475] on input "Search for option" at bounding box center [665, 470] width 45 height 40
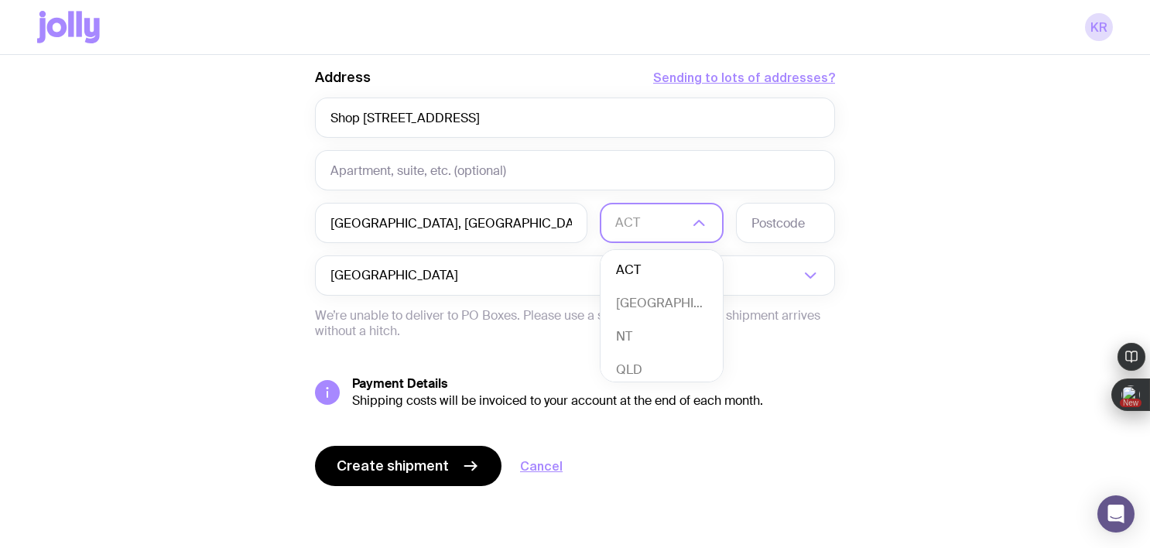
scroll to position [4, 0]
click at [637, 296] on li "NSW" at bounding box center [661, 299] width 122 height 33
click at [779, 227] on input "text" at bounding box center [785, 223] width 99 height 40
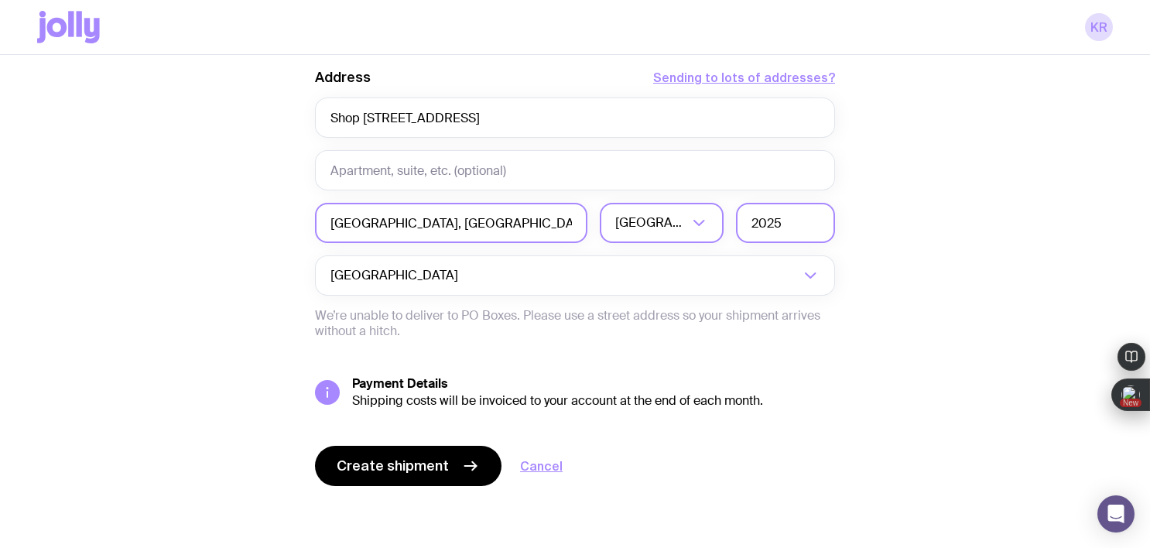
type input "2025"
drag, startPoint x: 514, startPoint y: 218, endPoint x: 388, endPoint y: 226, distance: 127.1
click at [388, 226] on input "Woollahra, NSW 2025 Australia" at bounding box center [451, 223] width 272 height 40
type input "Woollahra"
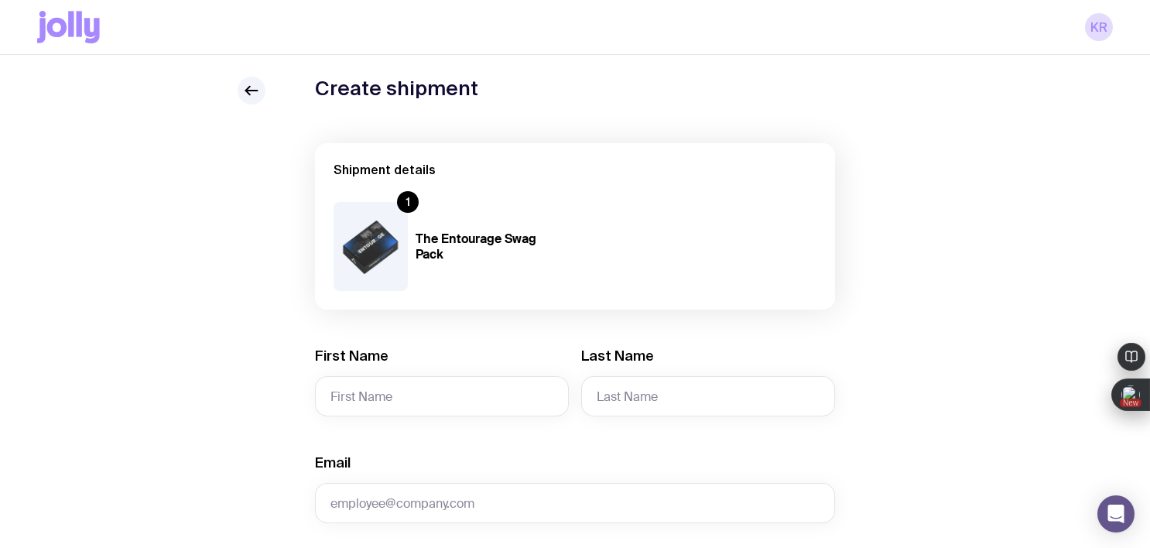
scroll to position [0, 0]
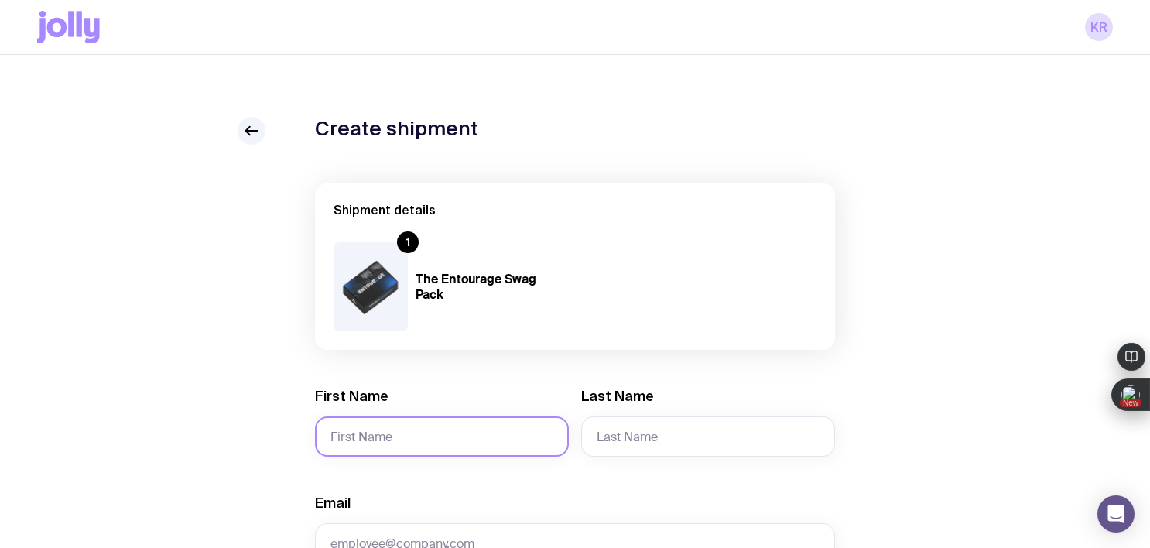
click at [397, 431] on input "First Name" at bounding box center [442, 436] width 254 height 40
paste input "Cathy Alawie"
drag, startPoint x: 410, startPoint y: 436, endPoint x: 362, endPoint y: 440, distance: 48.2
click at [362, 440] on input "Cathy Alawie" at bounding box center [442, 436] width 254 height 40
type input "Cathy"
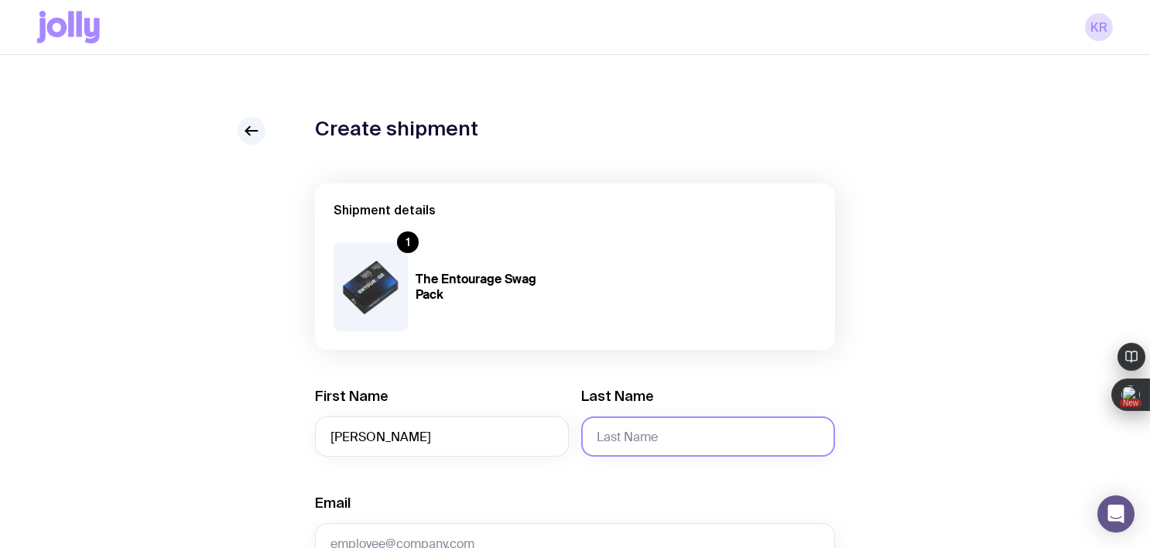
click at [616, 439] on input "Last Name" at bounding box center [708, 436] width 254 height 40
paste input "Cathy Alawie"
drag, startPoint x: 634, startPoint y: 439, endPoint x: 586, endPoint y: 441, distance: 47.3
click at [586, 441] on input "Cathy Alawie" at bounding box center [708, 436] width 254 height 40
type input "Alawie"
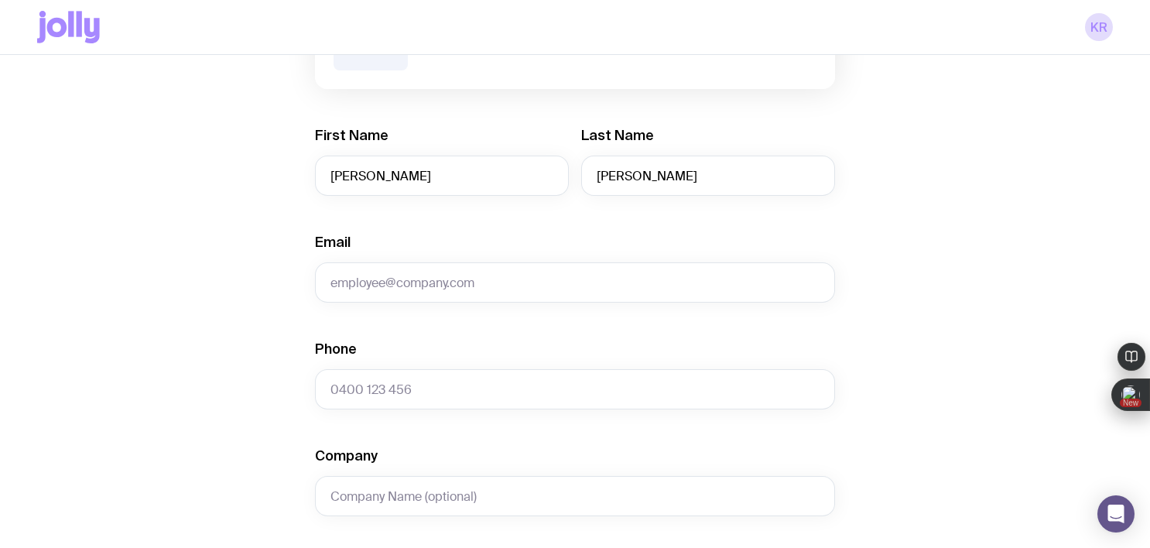
scroll to position [268, 0]
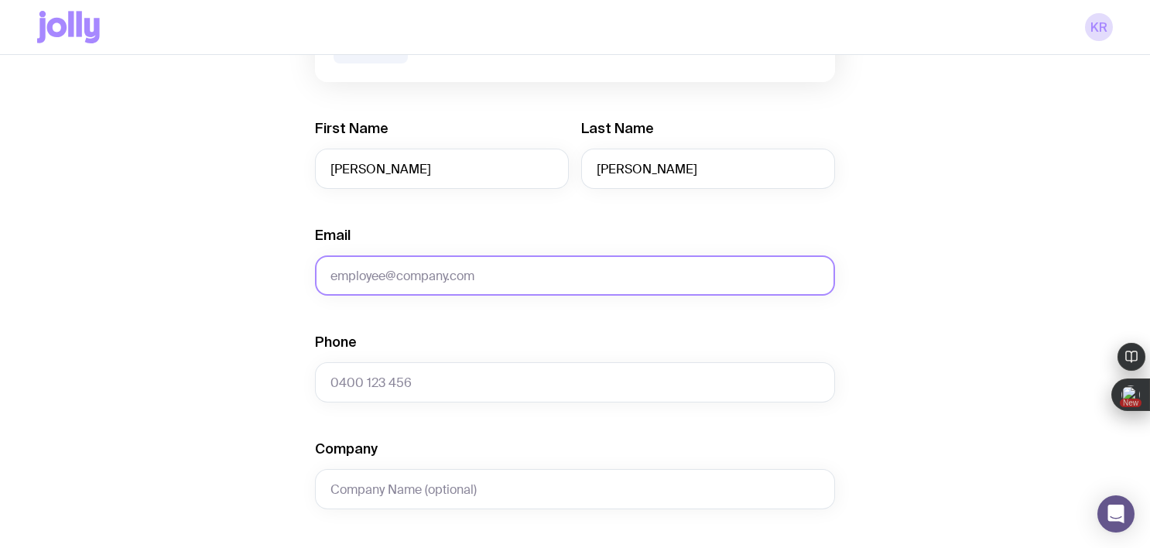
click at [398, 271] on input "Email" at bounding box center [575, 275] width 520 height 40
paste input "cathy@zanecarterarchitects.com.au"
type input "cathy@zanecarterarchitects.com.au"
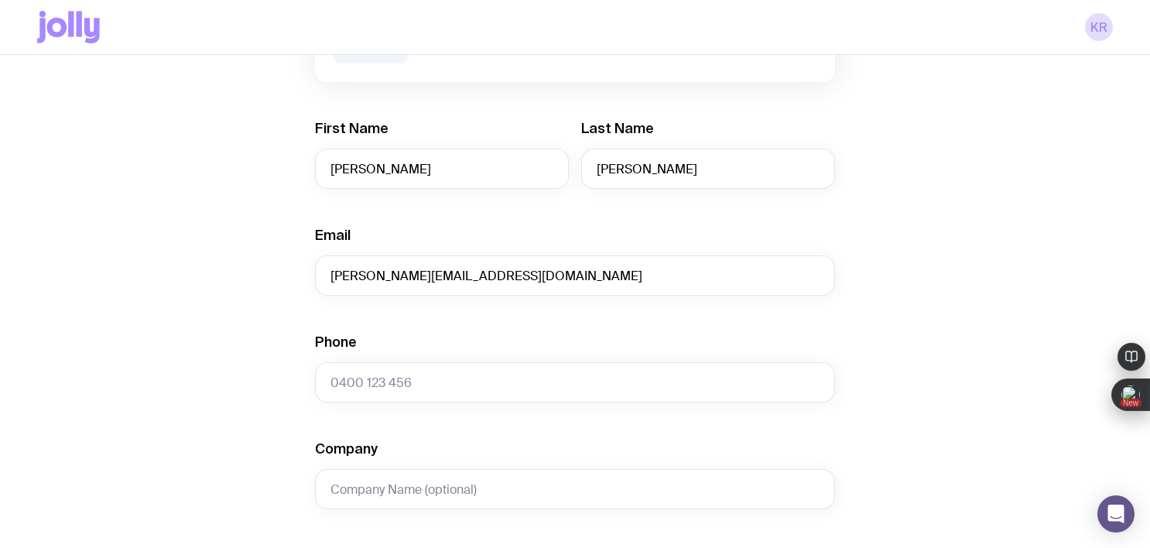
click at [179, 368] on div "Create shipment Shipment details 1 The Entourage Swag Pack First Name Cathy Las…" at bounding box center [574, 437] width 1075 height 1177
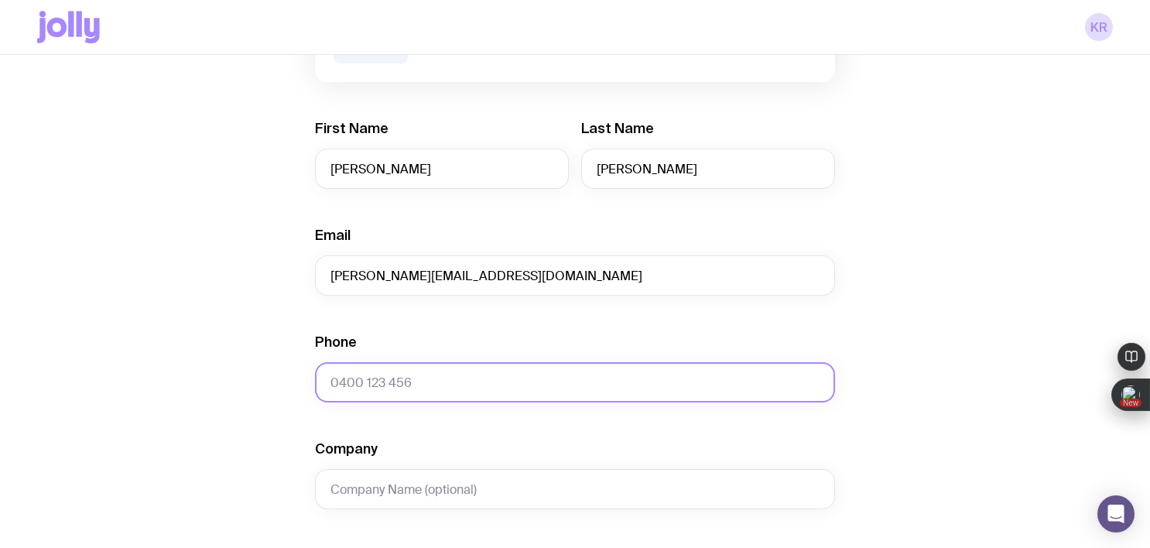
click at [381, 378] on input "Phone" at bounding box center [575, 382] width 520 height 40
paste input "431 675 259"
click at [332, 384] on input "431 675 259" at bounding box center [575, 382] width 520 height 40
type input "0431 675 259"
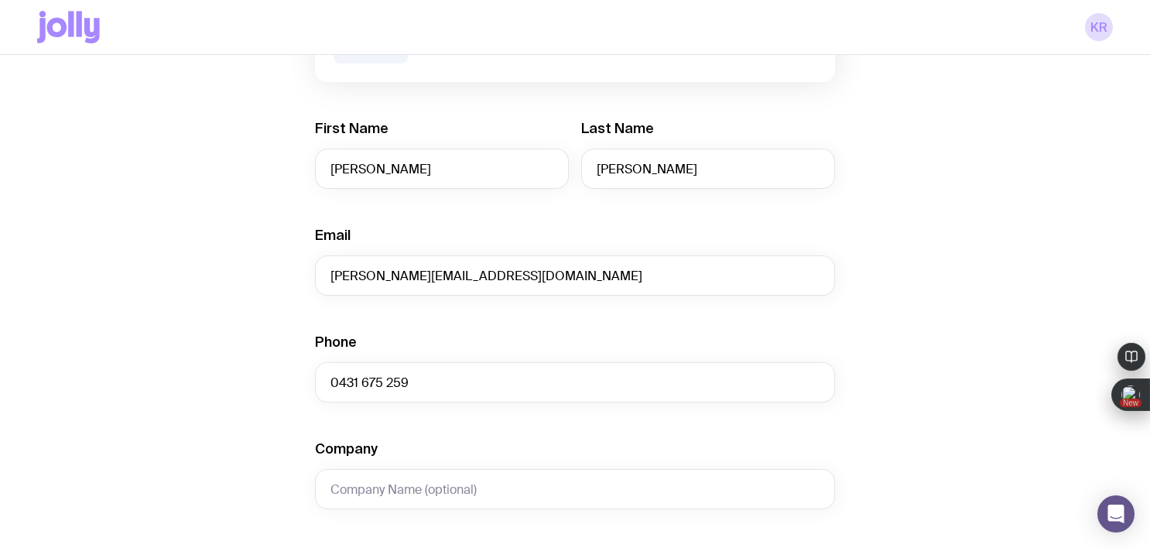
click at [948, 346] on div "Create shipment Shipment details 1 The Entourage Swag Pack First Name Cathy Las…" at bounding box center [574, 437] width 1075 height 1177
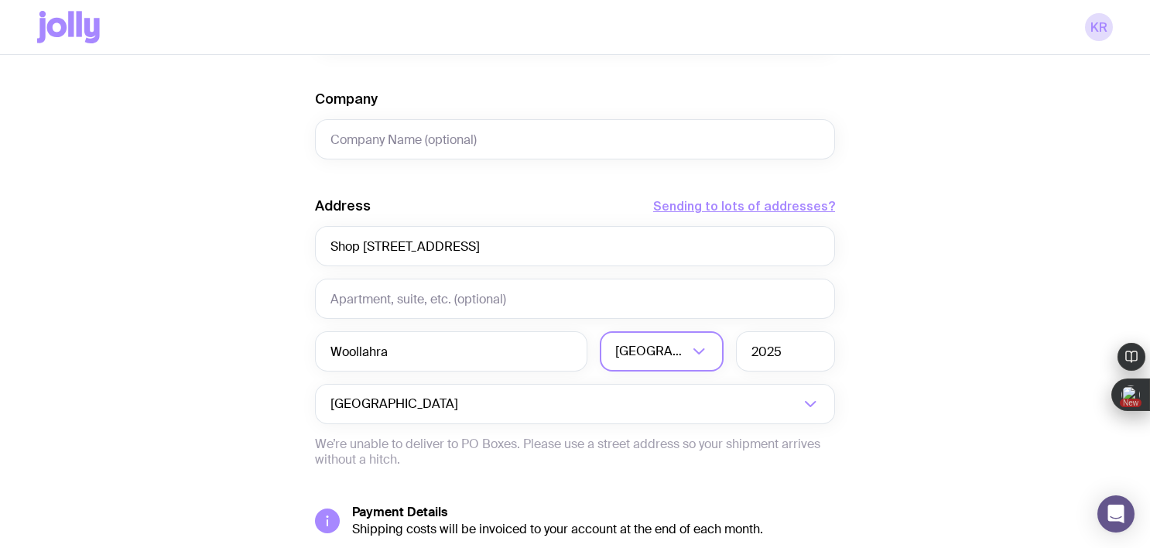
scroll to position [746, 0]
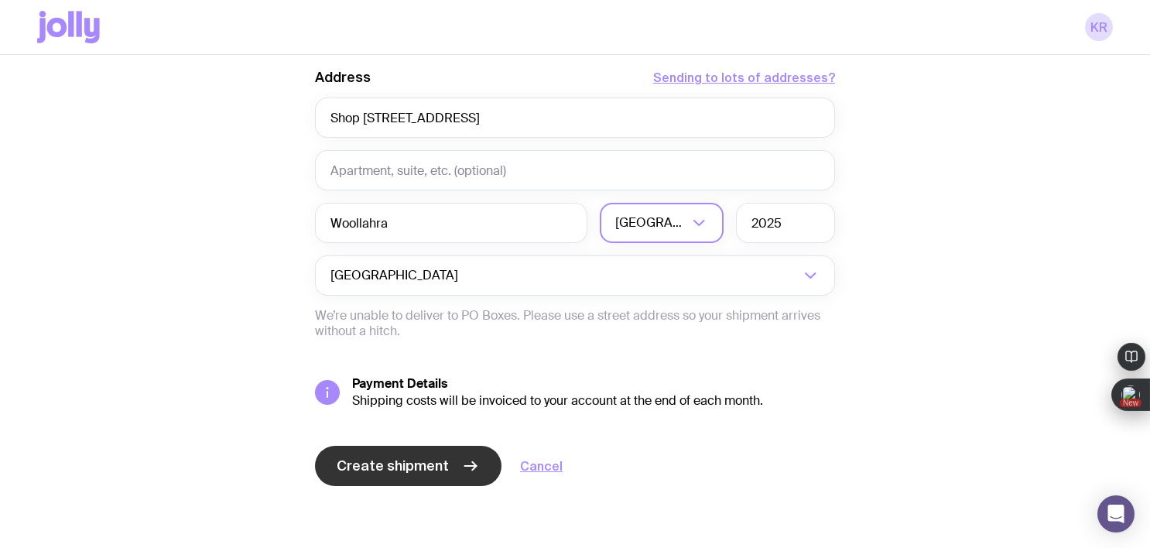
click at [436, 475] on button "Create shipment" at bounding box center [408, 466] width 186 height 40
